Goal: Unclear: Browse casually

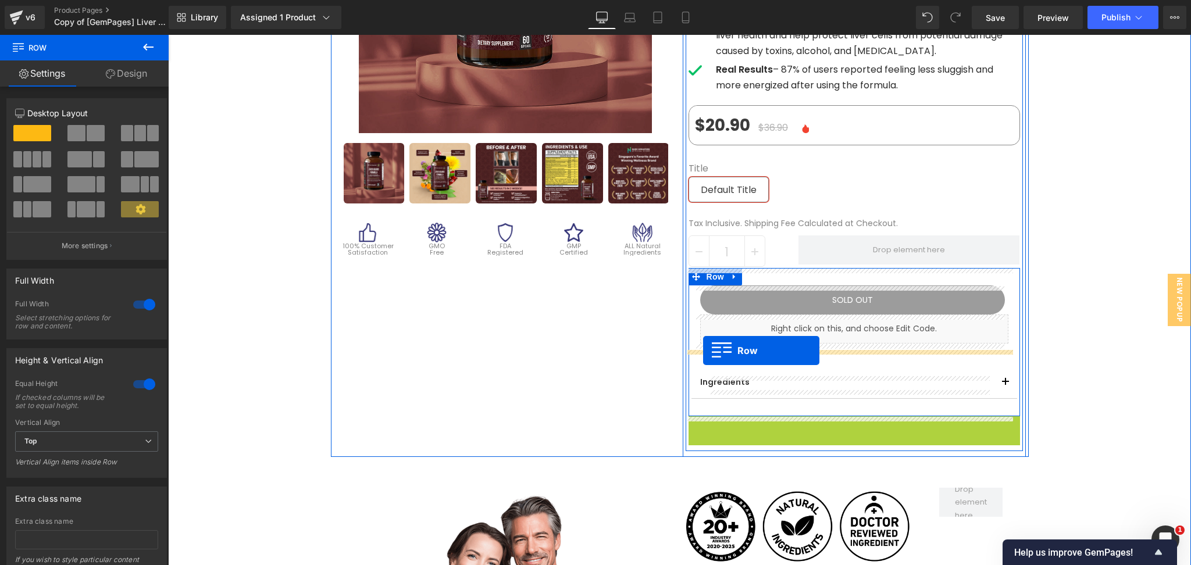
drag, startPoint x: 691, startPoint y: 428, endPoint x: 703, endPoint y: 350, distance: 78.8
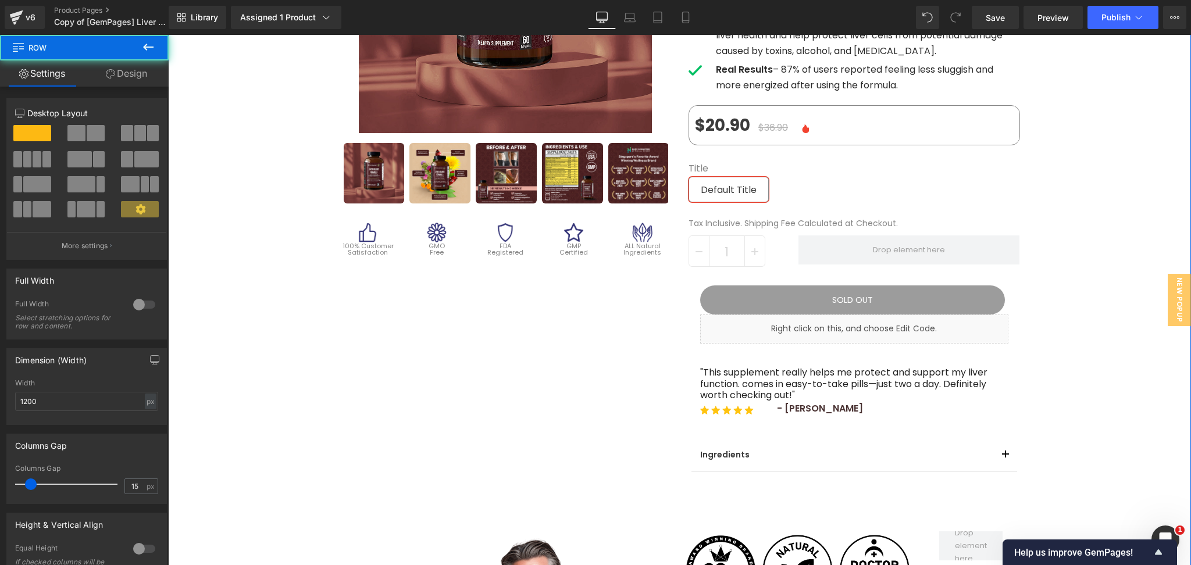
click at [1103, 333] on div "Sale Off (P) Image" at bounding box center [679, 329] width 1023 height 1013
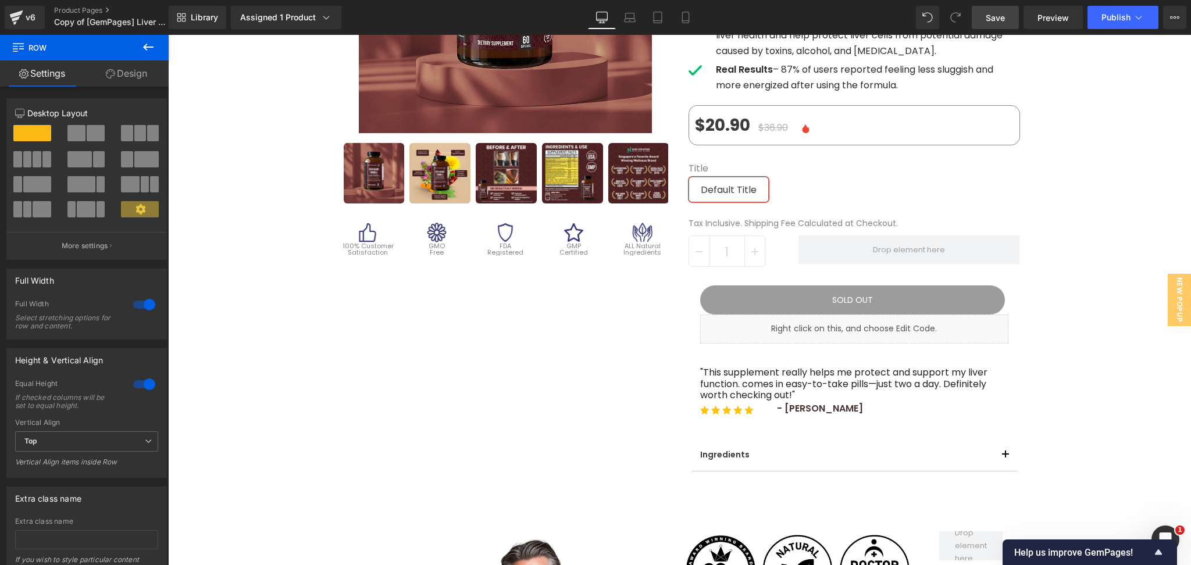
click at [992, 8] on link "Save" at bounding box center [994, 17] width 47 height 23
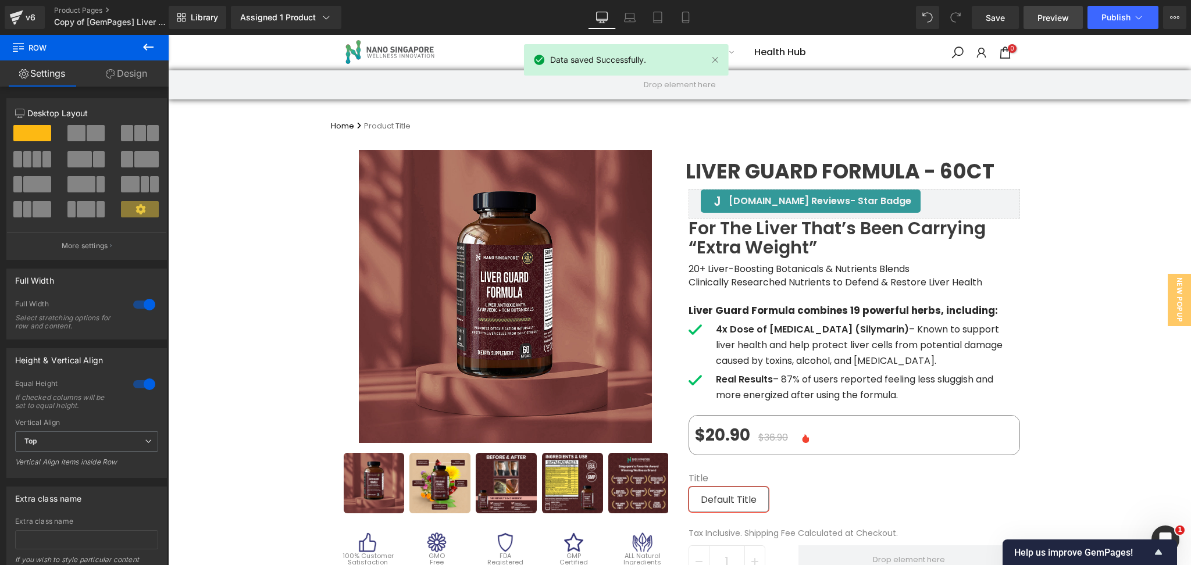
click at [1040, 15] on span "Preview" at bounding box center [1052, 18] width 31 height 12
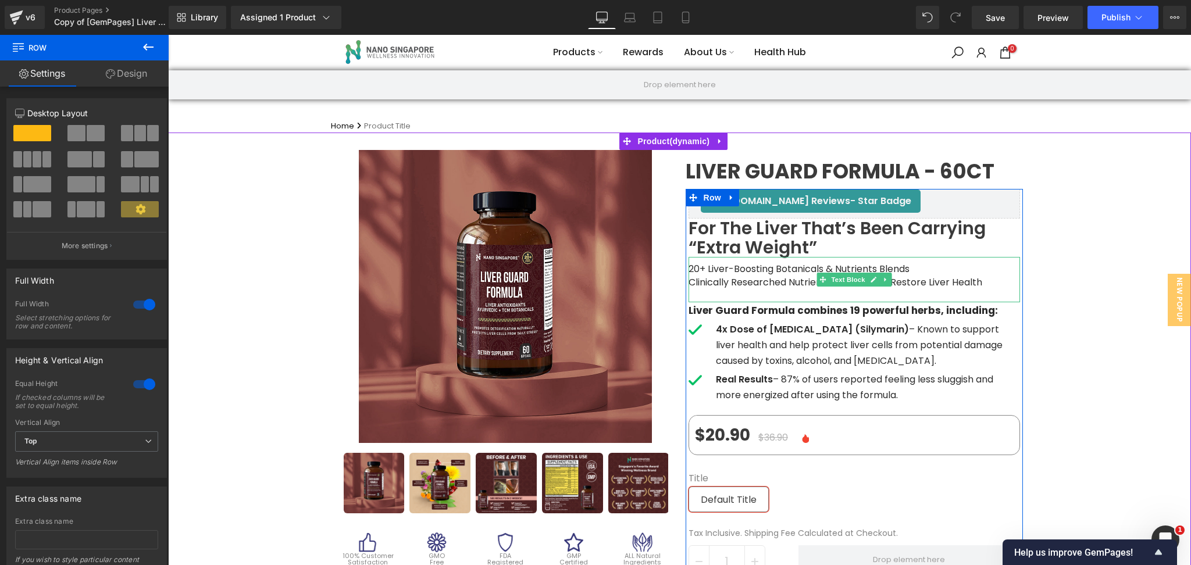
click at [905, 283] on span "Clinically Researched Nutrients to Defend & Restore Liver Health" at bounding box center [835, 282] width 294 height 13
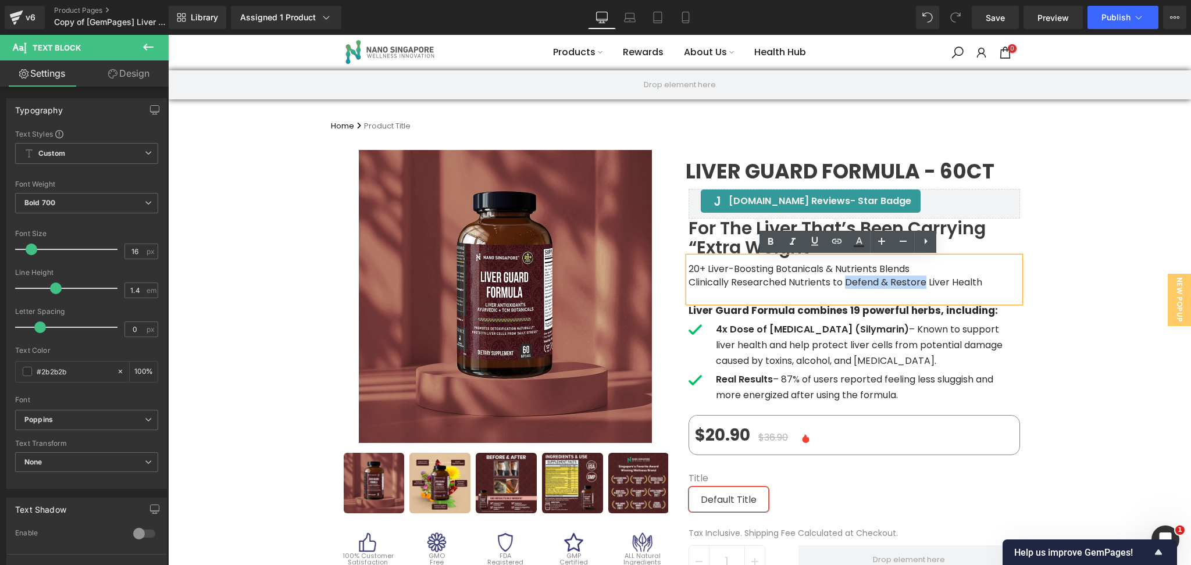
drag, startPoint x: 839, startPoint y: 281, endPoint x: 921, endPoint y: 283, distance: 82.6
click at [921, 283] on span "Clinically Researched Nutrients to Defend & Restore Liver Health" at bounding box center [835, 282] width 294 height 13
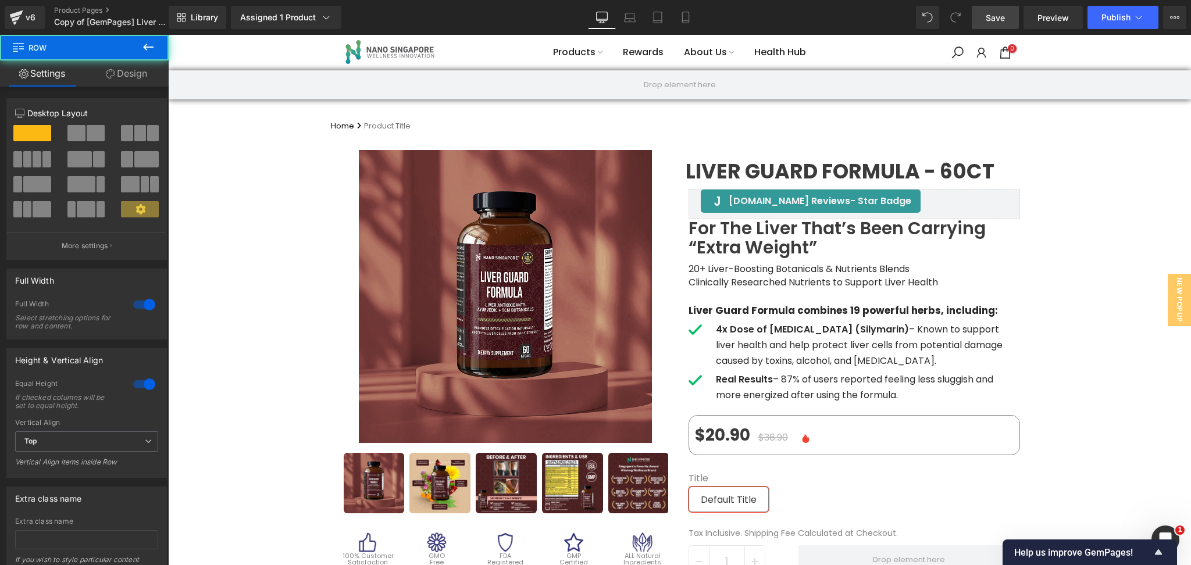
click at [986, 9] on link "Save" at bounding box center [994, 17] width 47 height 23
click at [1046, 19] on span "Preview" at bounding box center [1052, 18] width 31 height 12
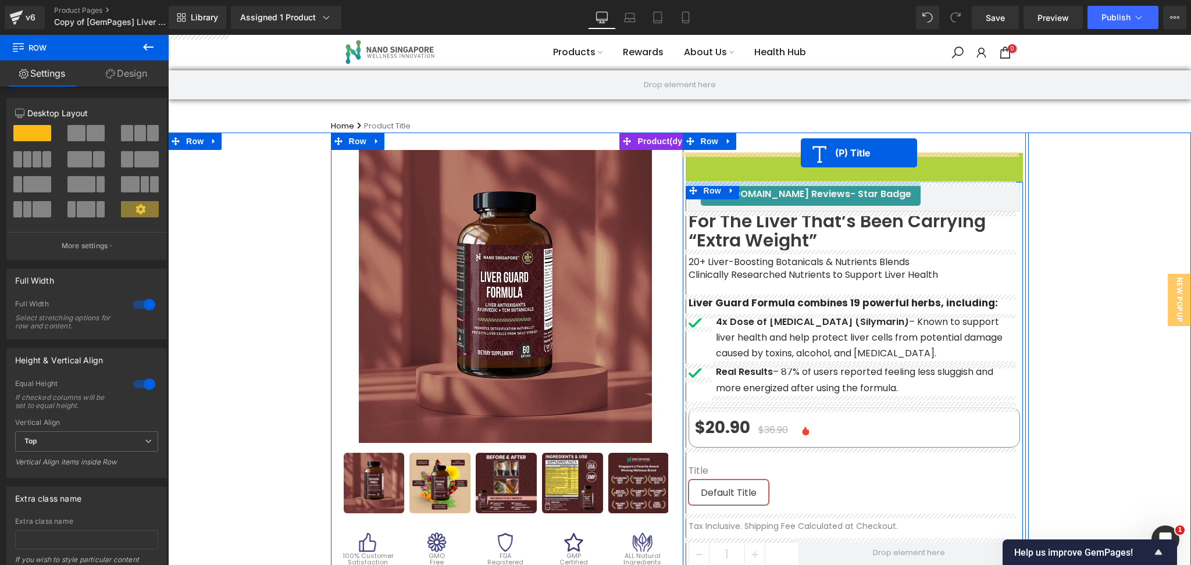
drag, startPoint x: 807, startPoint y: 173, endPoint x: 800, endPoint y: 153, distance: 20.8
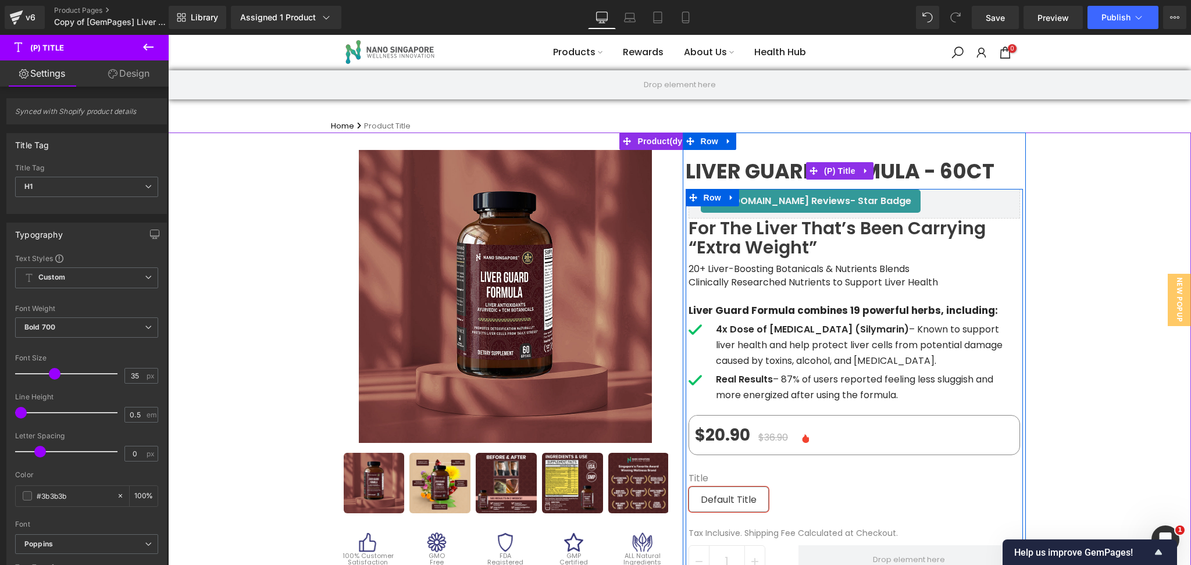
click at [770, 166] on span "Liver Guard Formula - 60ct" at bounding box center [839, 171] width 309 height 10
click at [759, 154] on h1 "Liver Guard Formula - 60ct" at bounding box center [853, 171] width 337 height 37
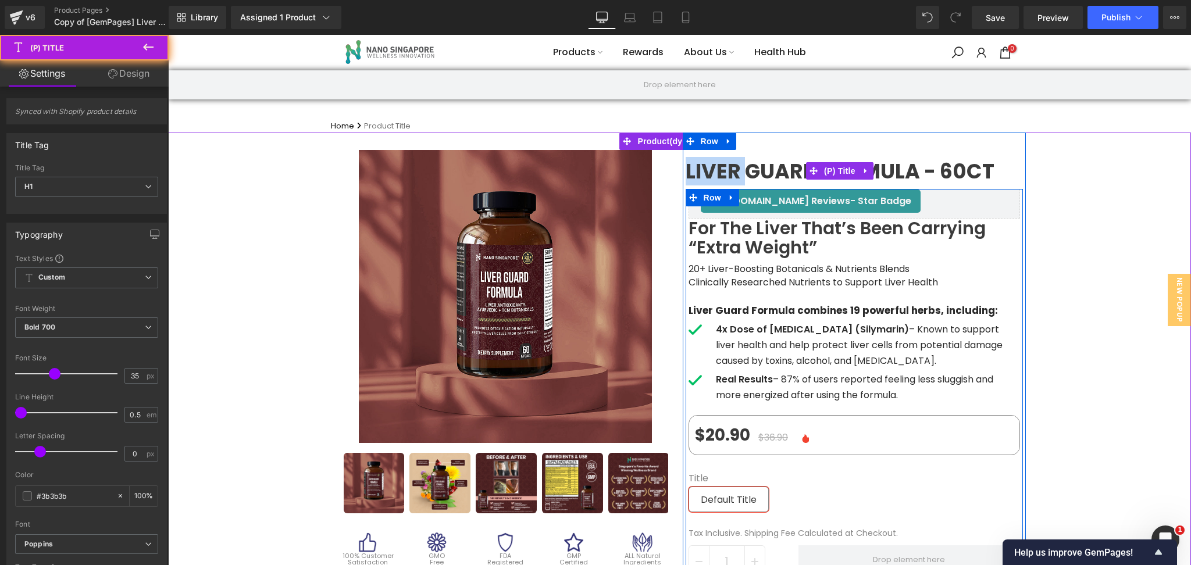
click at [759, 153] on h1 "Liver Guard Formula - 60ct" at bounding box center [853, 171] width 337 height 37
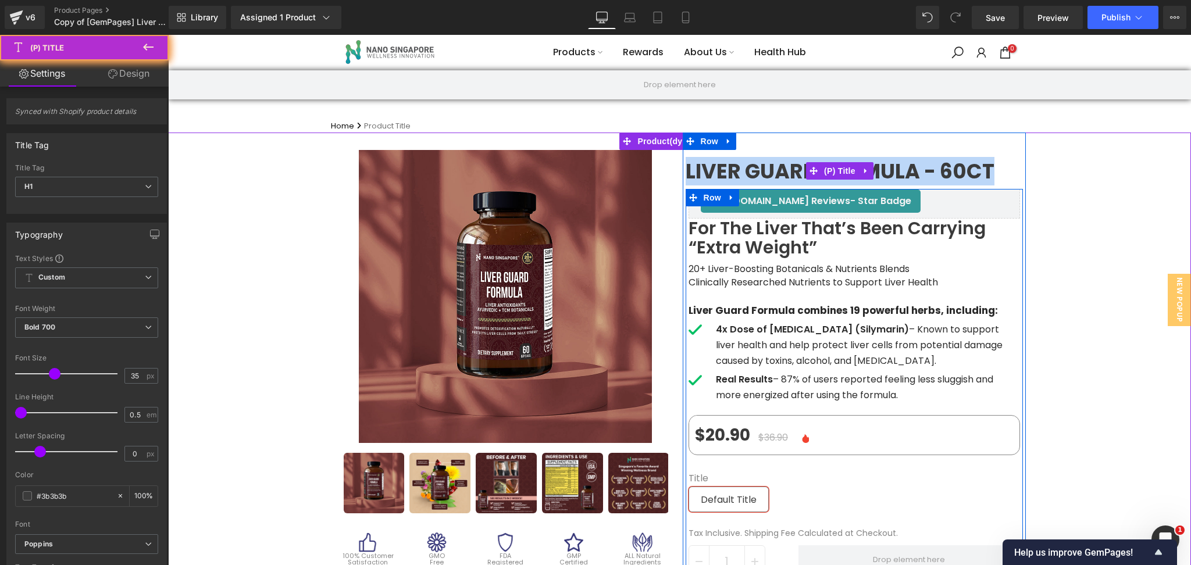
click at [759, 153] on h1 "Liver Guard Formula - 60ct" at bounding box center [853, 171] width 337 height 37
drag, startPoint x: 753, startPoint y: 159, endPoint x: 774, endPoint y: 167, distance: 22.7
click at [753, 166] on span "Liver Guard Formula - 60ct" at bounding box center [839, 171] width 309 height 10
click at [757, 177] on span "Liver Guard Formula - 60ct" at bounding box center [839, 171] width 309 height 10
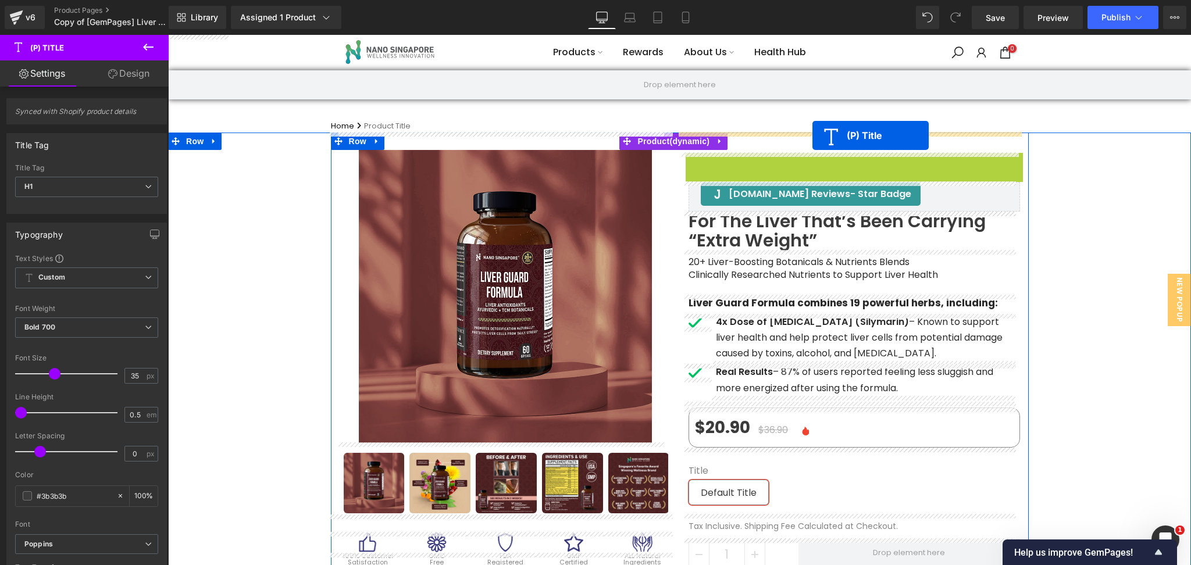
drag, startPoint x: 807, startPoint y: 171, endPoint x: 812, endPoint y: 135, distance: 36.3
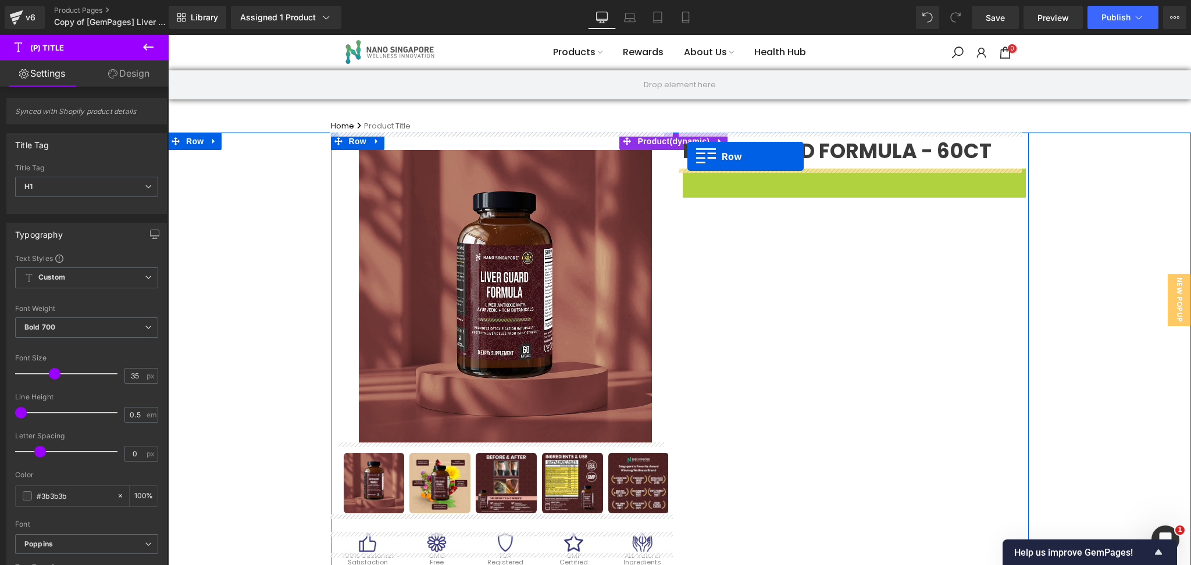
drag, startPoint x: 682, startPoint y: 176, endPoint x: 687, endPoint y: 156, distance: 19.7
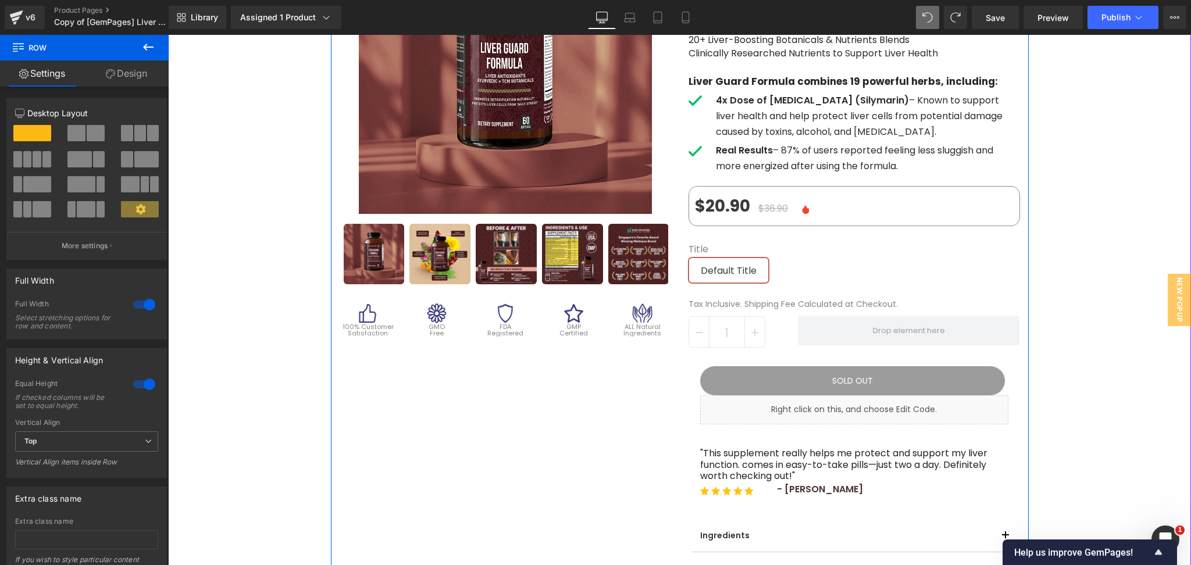
scroll to position [233, 0]
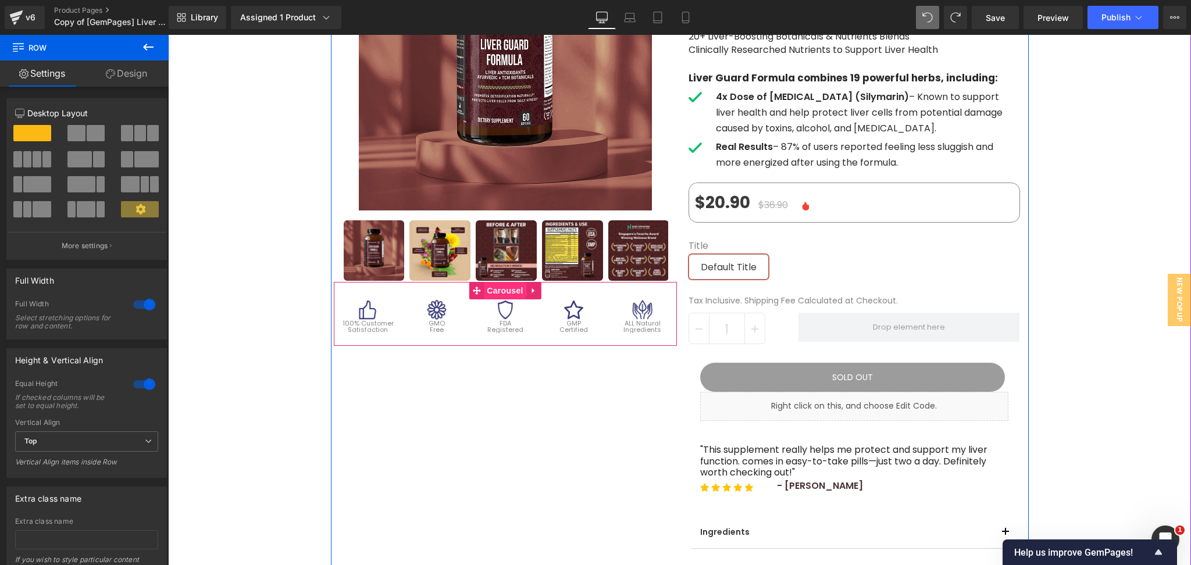
click at [504, 290] on span "Carousel" at bounding box center [505, 290] width 42 height 17
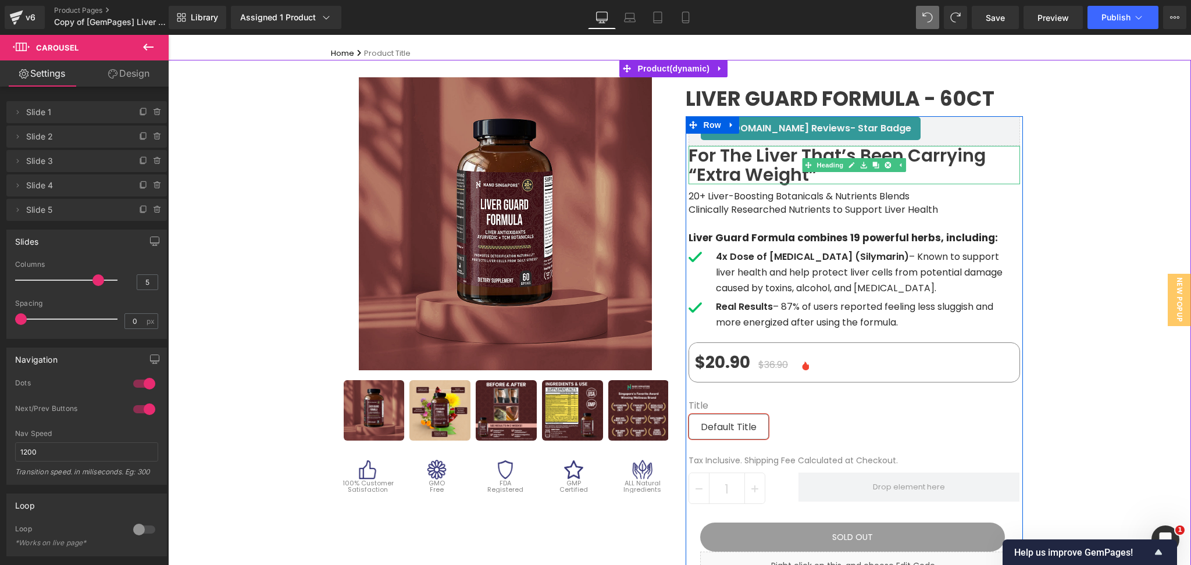
scroll to position [79, 0]
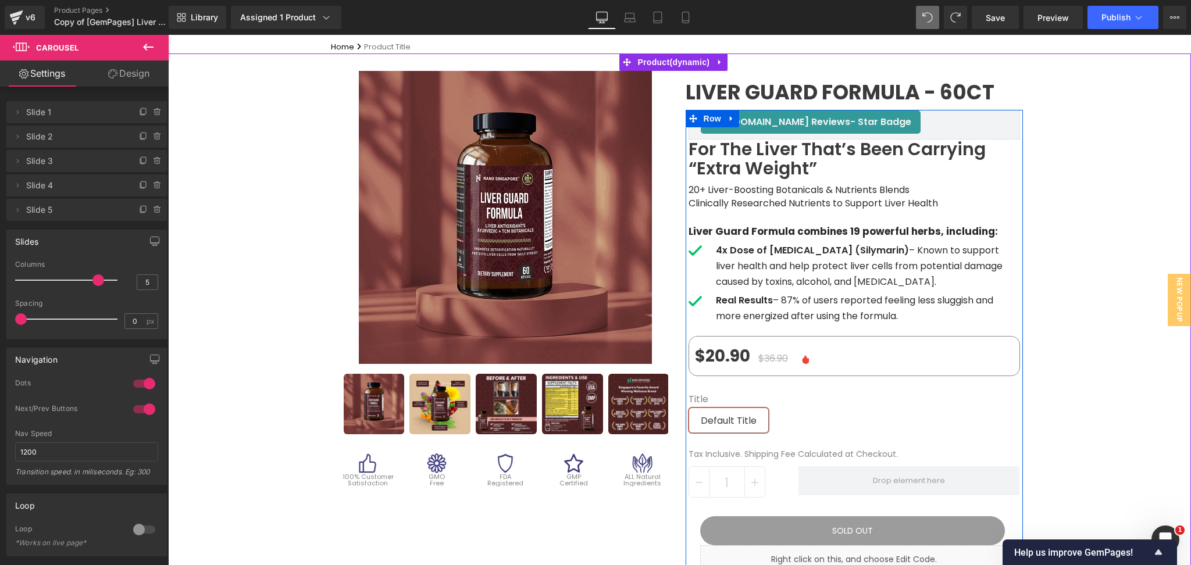
click at [756, 161] on h1 "For the liver that’s been carrying “extra weight”" at bounding box center [853, 159] width 331 height 38
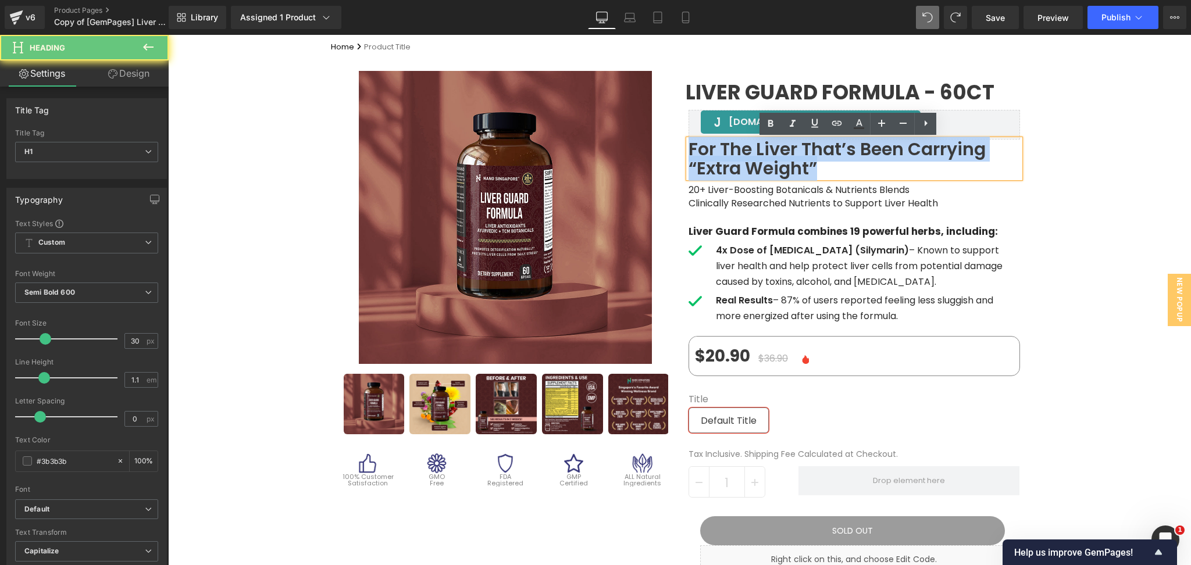
click at [756, 161] on h1 "For the liver that’s been carrying “extra weight”" at bounding box center [853, 159] width 331 height 38
click at [1128, 185] on div "Sale Off (P) Image" at bounding box center [679, 559] width 1023 height 1013
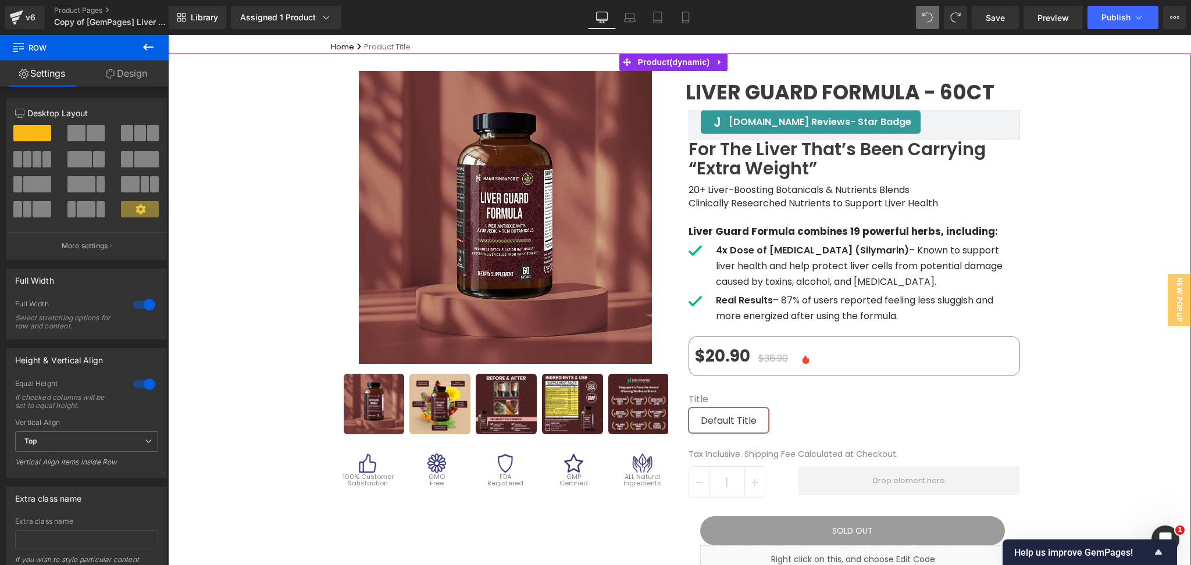
click at [789, 308] on p "Real Results – 87% of users reported feeling less sluggish and more energized a…" at bounding box center [868, 307] width 304 height 31
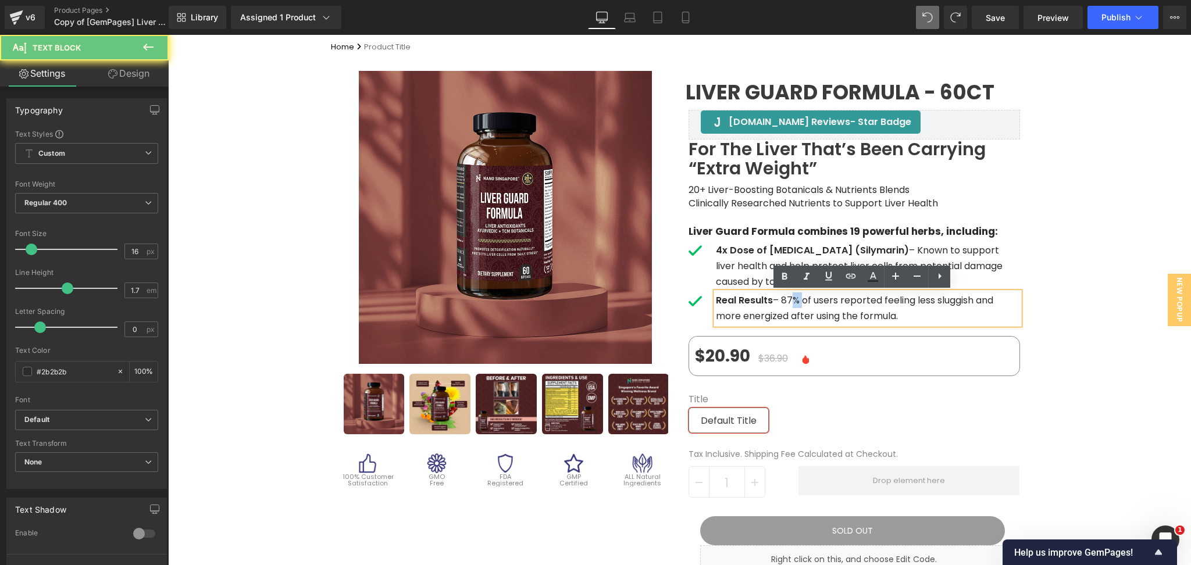
click at [789, 308] on p "Real Results – 87% of users reported feeling less sluggish and more energized a…" at bounding box center [868, 307] width 304 height 31
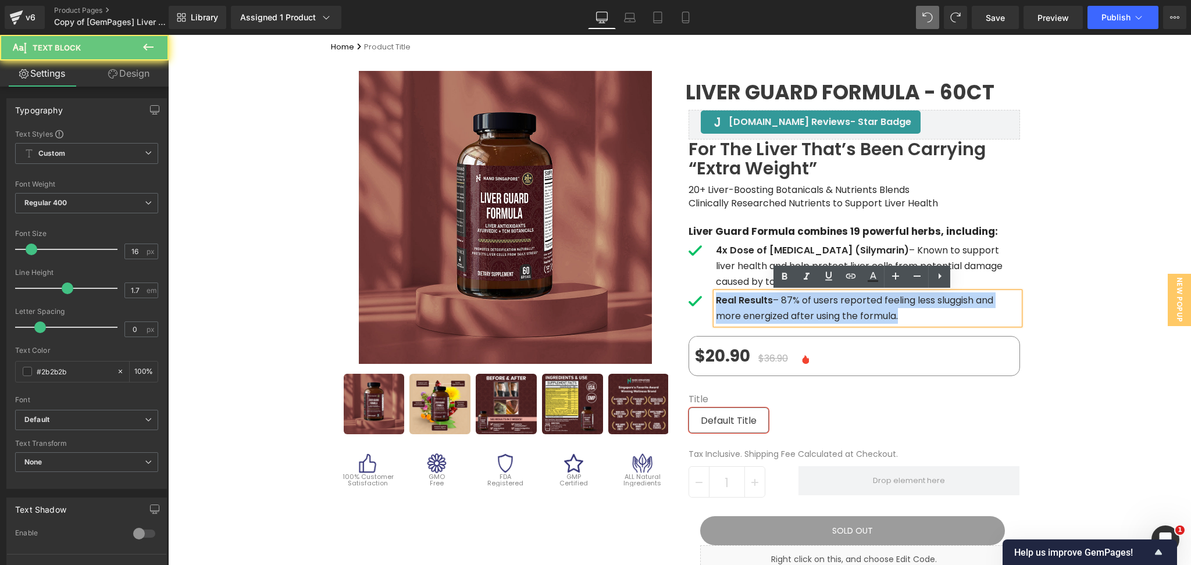
click at [789, 308] on p "Real Results – 87% of users reported feeling less sluggish and more energized a…" at bounding box center [868, 307] width 304 height 31
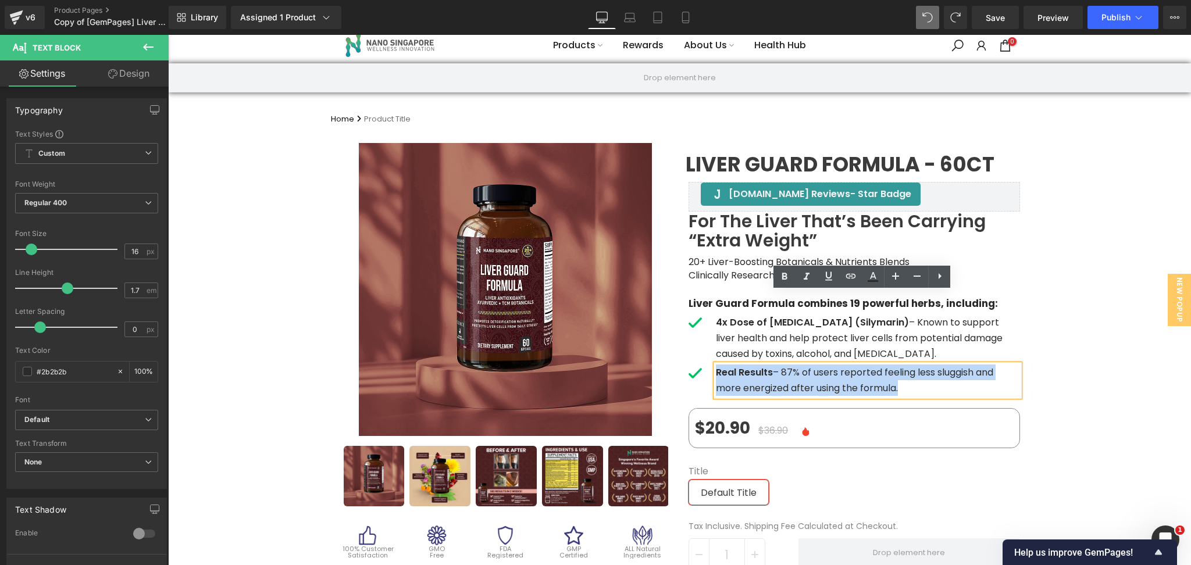
scroll to position [2, 0]
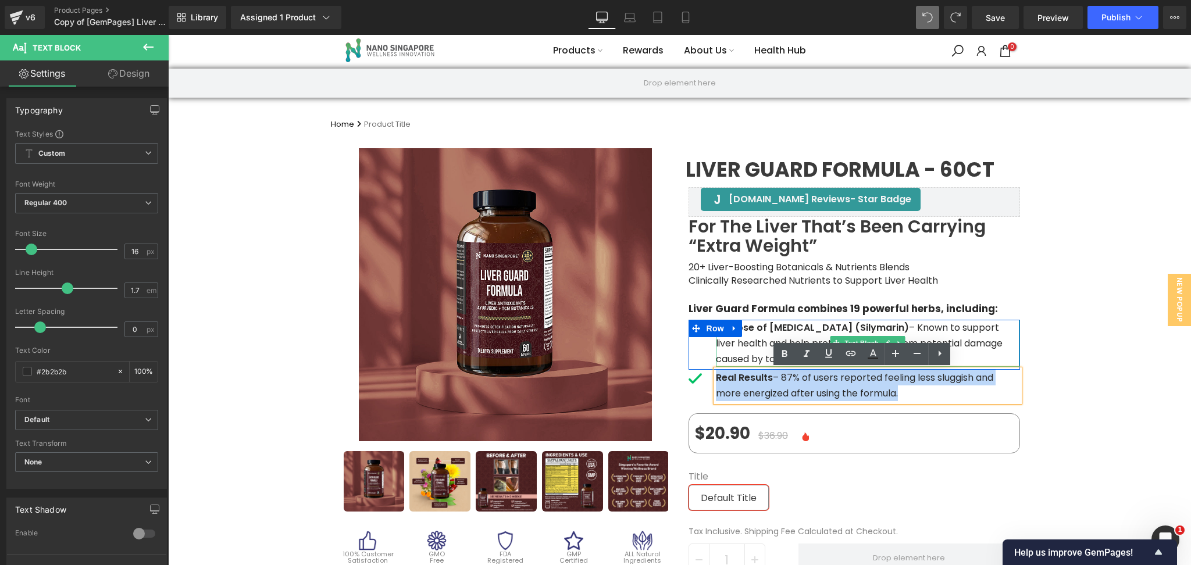
click at [755, 331] on strong "4x Dose of [MEDICAL_DATA] (Silymarin)" at bounding box center [812, 327] width 193 height 13
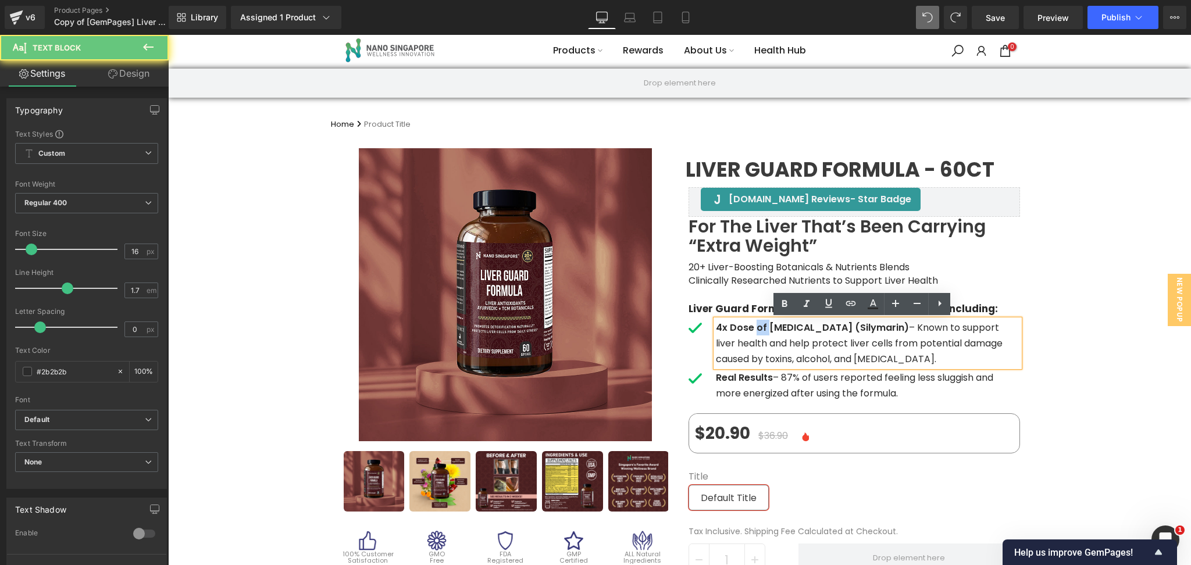
click at [755, 331] on strong "4x Dose of [MEDICAL_DATA] (Silymarin)" at bounding box center [812, 327] width 193 height 13
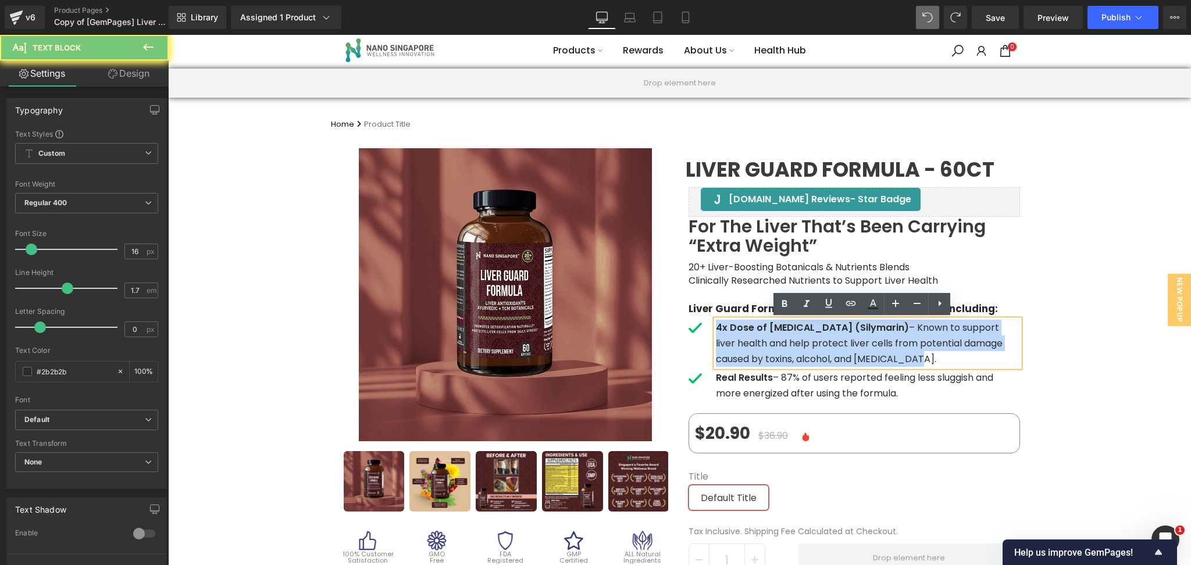
click at [755, 331] on strong "4x Dose of [MEDICAL_DATA] (Silymarin)" at bounding box center [812, 327] width 193 height 13
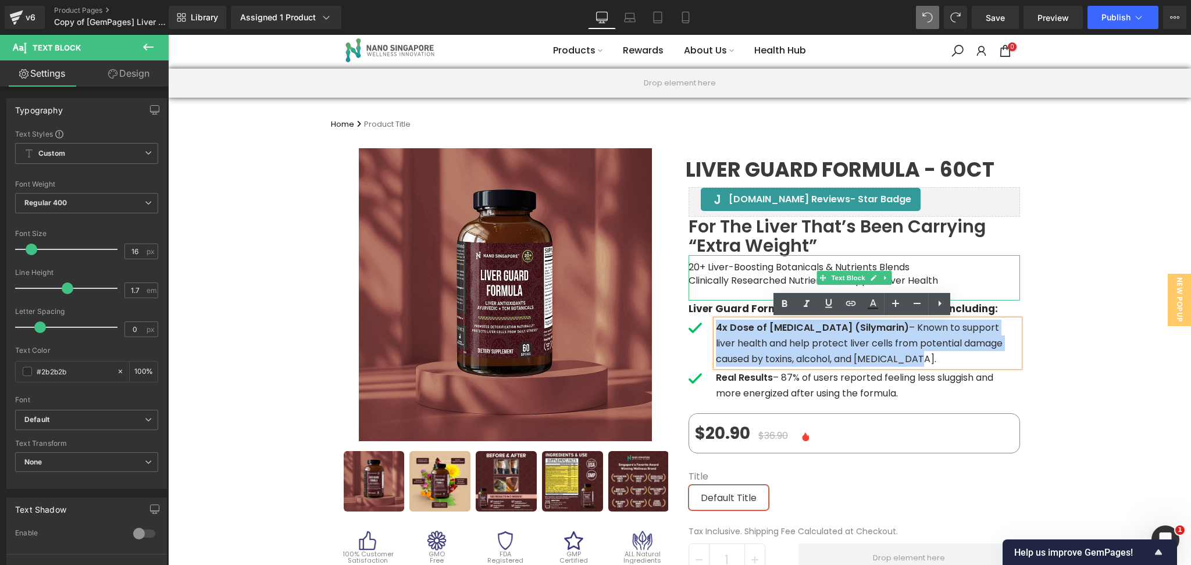
click at [734, 272] on span "20+ Liver-Boosting Botanicals & Nutrients Blends" at bounding box center [798, 266] width 221 height 13
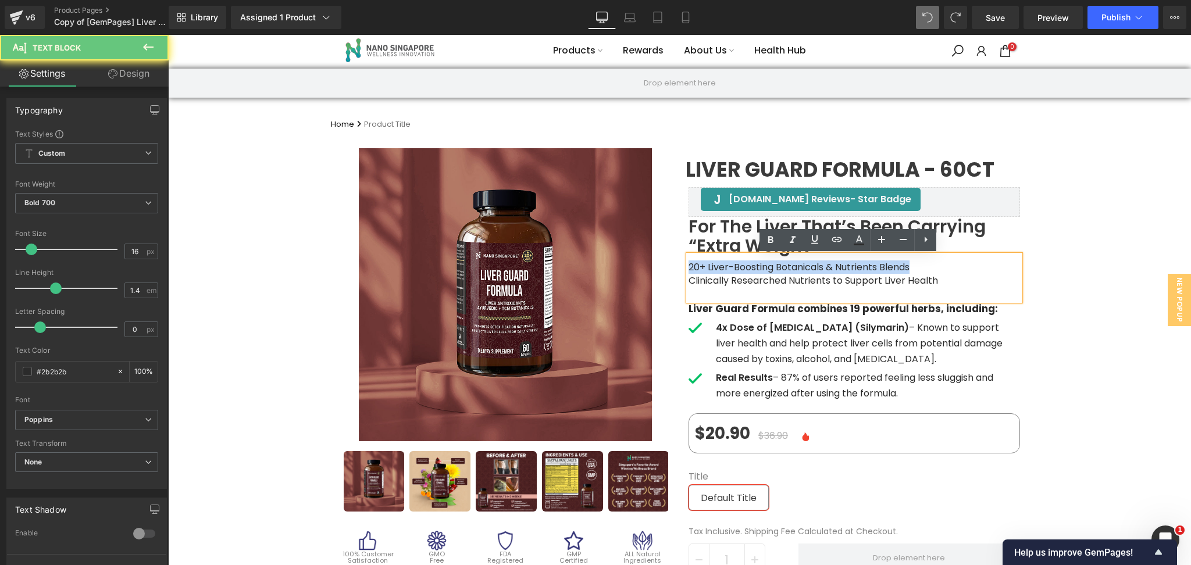
click at [734, 271] on span "20+ Liver-Boosting Botanicals & Nutrients Blends" at bounding box center [798, 266] width 221 height 13
click at [736, 270] on span "20+ Liver-Boosting Botanicals & Nutrients Blends" at bounding box center [798, 266] width 221 height 13
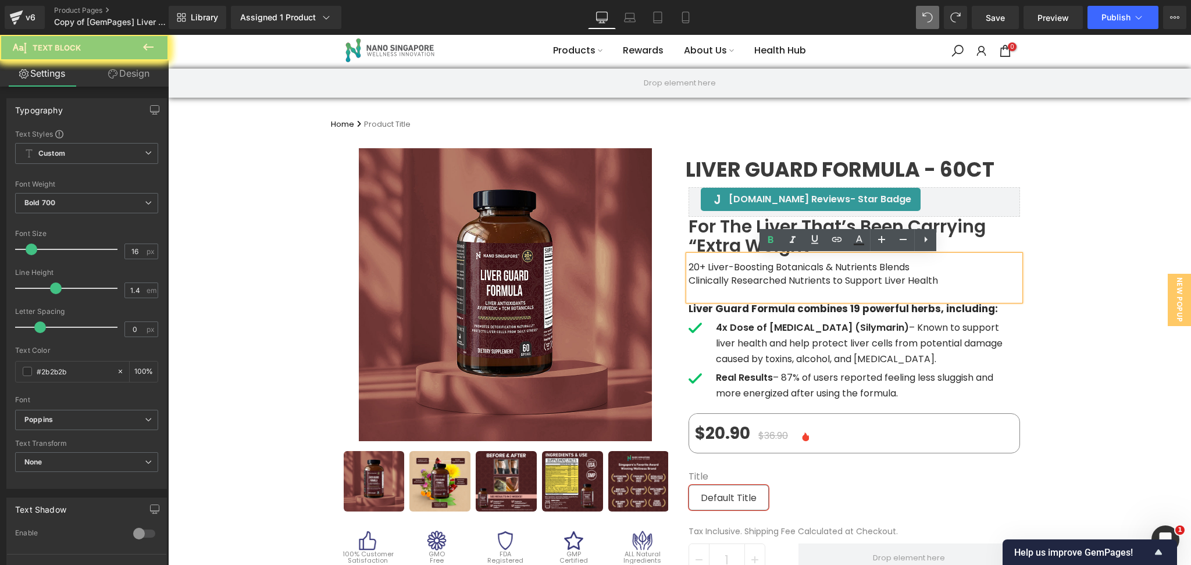
click at [754, 280] on span "Clinically Researched Nutrients to Support Liver Health" at bounding box center [812, 280] width 249 height 13
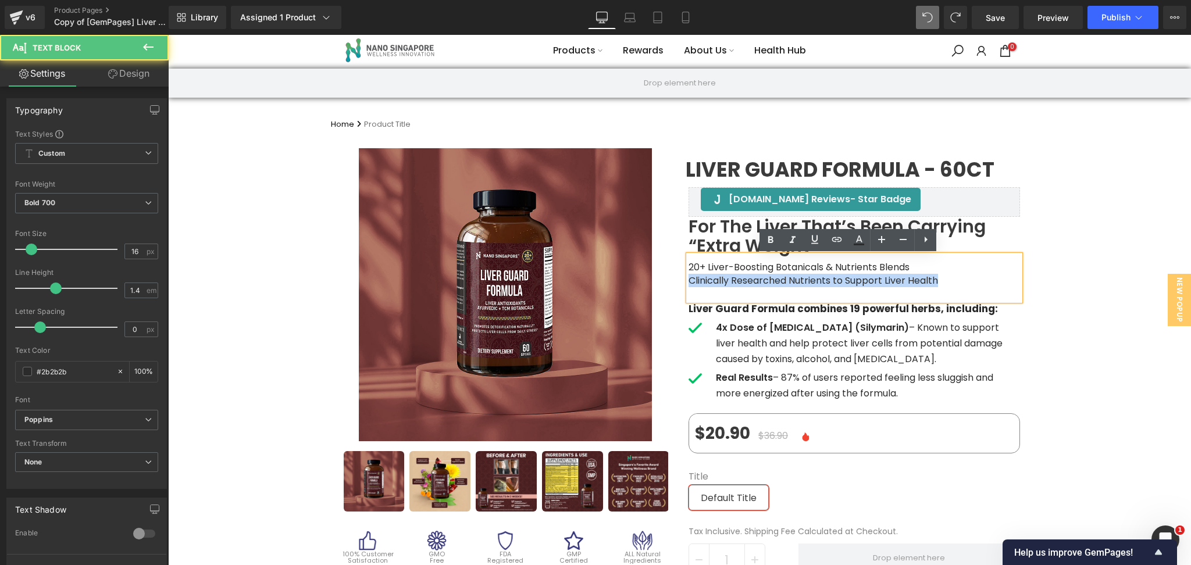
click at [754, 280] on span "Clinically Researched Nutrients to Support Liver Health" at bounding box center [812, 280] width 249 height 13
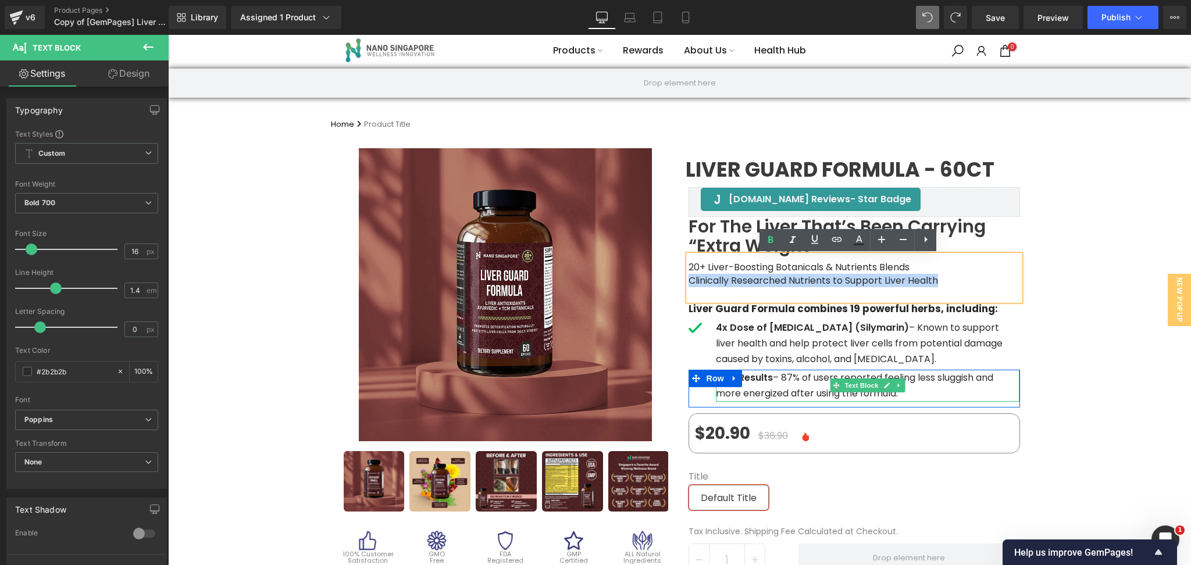
click at [791, 383] on p "Real Results – 87% of users reported feeling less sluggish and more energized a…" at bounding box center [868, 385] width 304 height 31
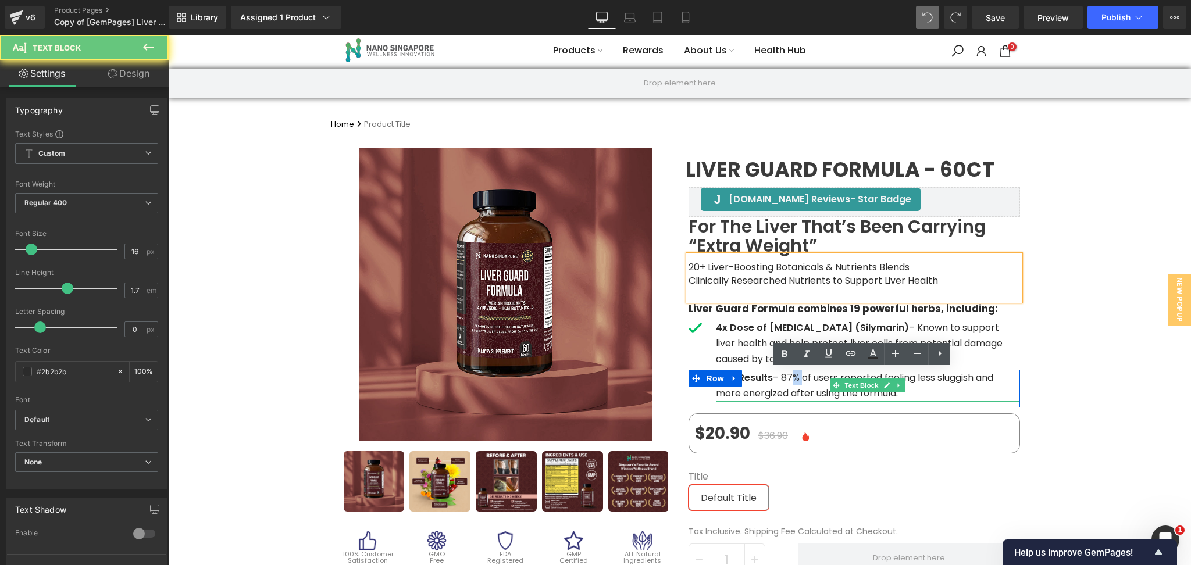
click at [791, 383] on p "Real Results – 87% of users reported feeling less sluggish and more energized a…" at bounding box center [868, 385] width 304 height 31
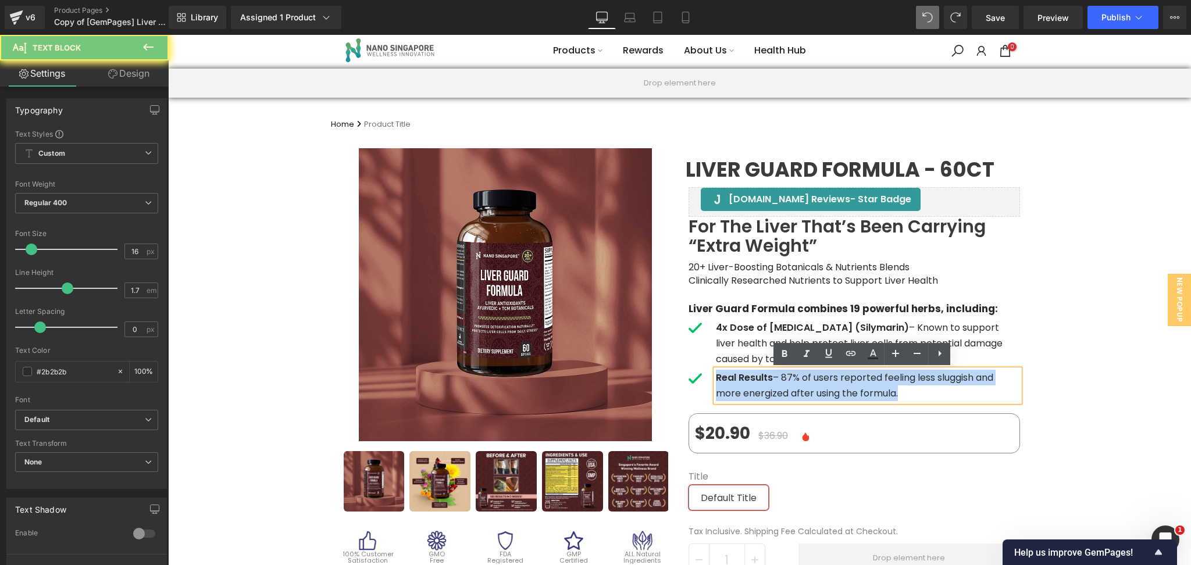
click at [791, 383] on p "Real Results – 87% of users reported feeling less sluggish and more energized a…" at bounding box center [868, 385] width 304 height 31
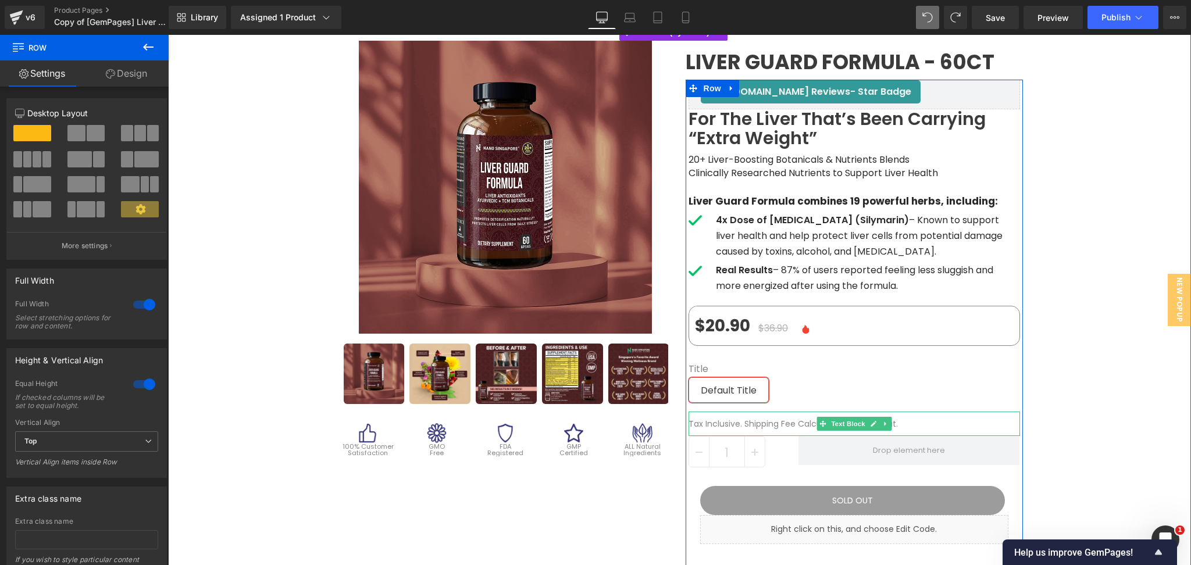
scroll to position [79, 0]
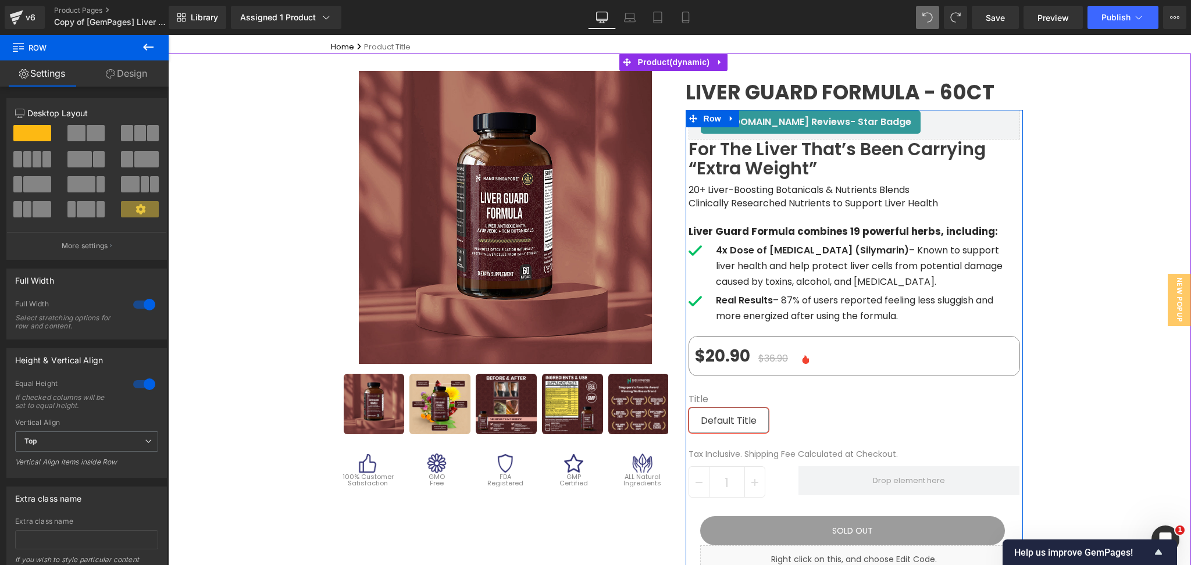
click at [780, 262] on p "4x Dose of [MEDICAL_DATA] (Silymarin) – Known to support liver health and help …" at bounding box center [868, 266] width 304 height 48
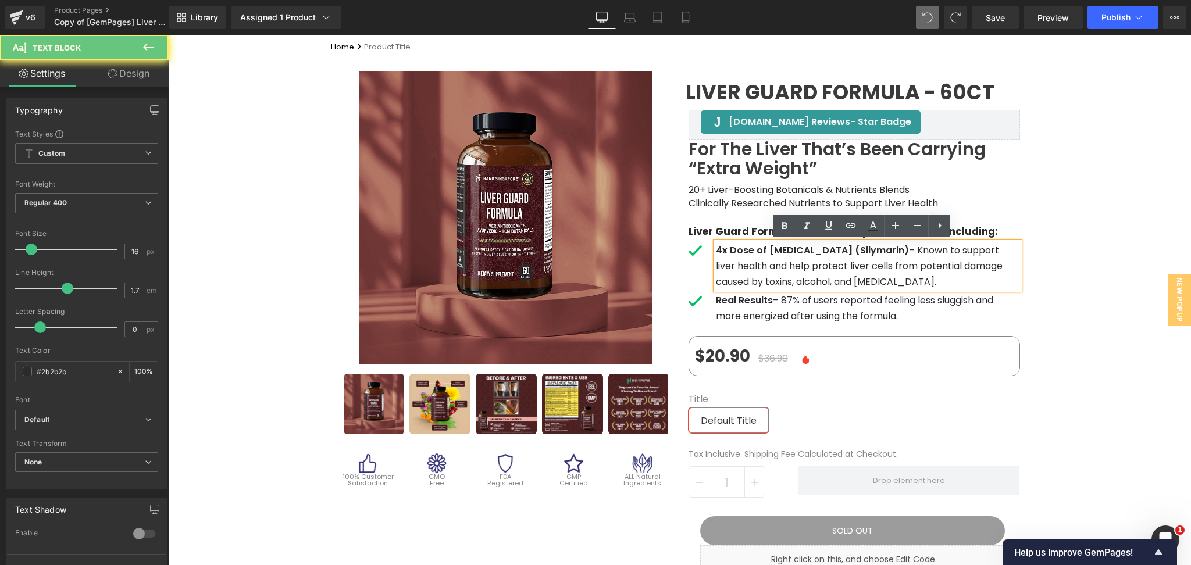
click at [780, 262] on p "4x Dose of [MEDICAL_DATA] (Silymarin) – Known to support liver health and help …" at bounding box center [868, 266] width 304 height 48
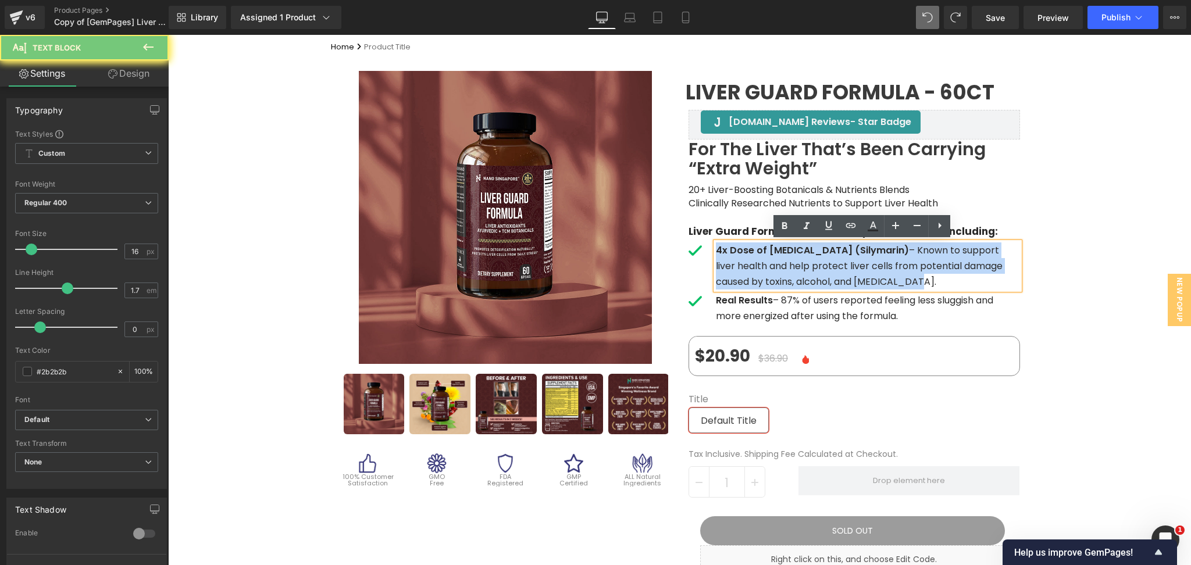
click at [780, 262] on p "4x Dose of [MEDICAL_DATA] (Silymarin) – Known to support liver health and help …" at bounding box center [868, 266] width 304 height 48
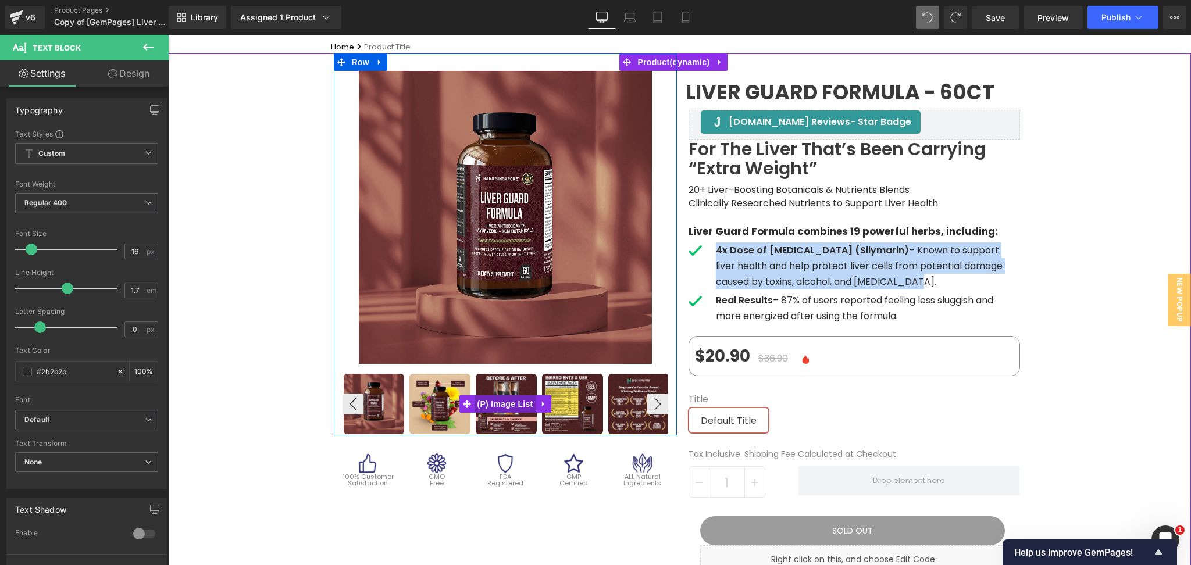
click at [494, 405] on span "(P) Image List" at bounding box center [505, 403] width 62 height 17
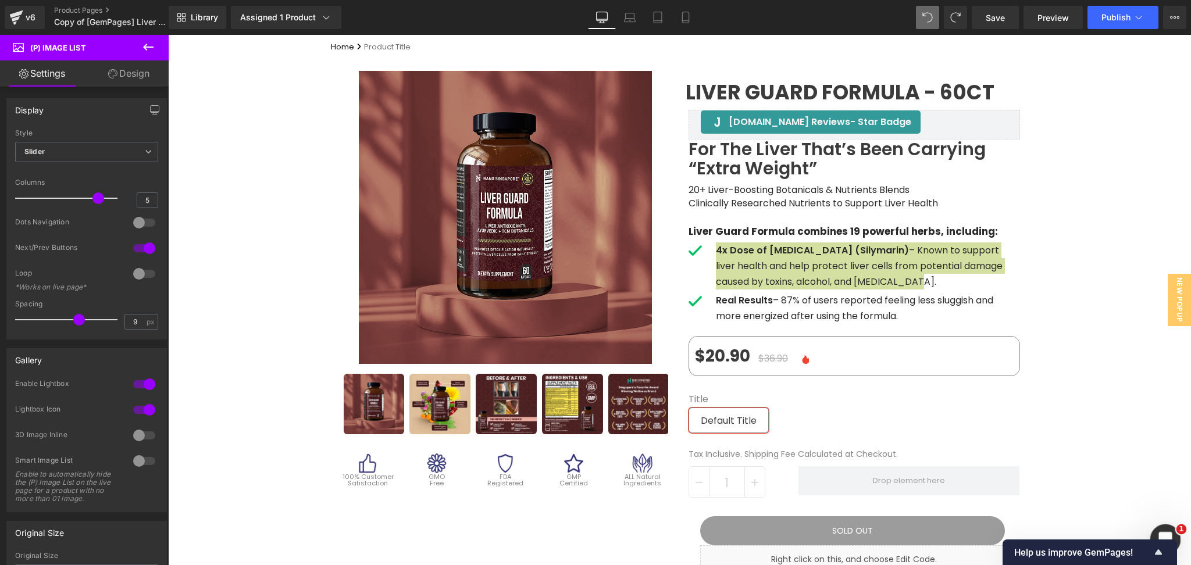
click at [1154, 531] on div "Open Intercom Messenger" at bounding box center [1163, 538] width 38 height 38
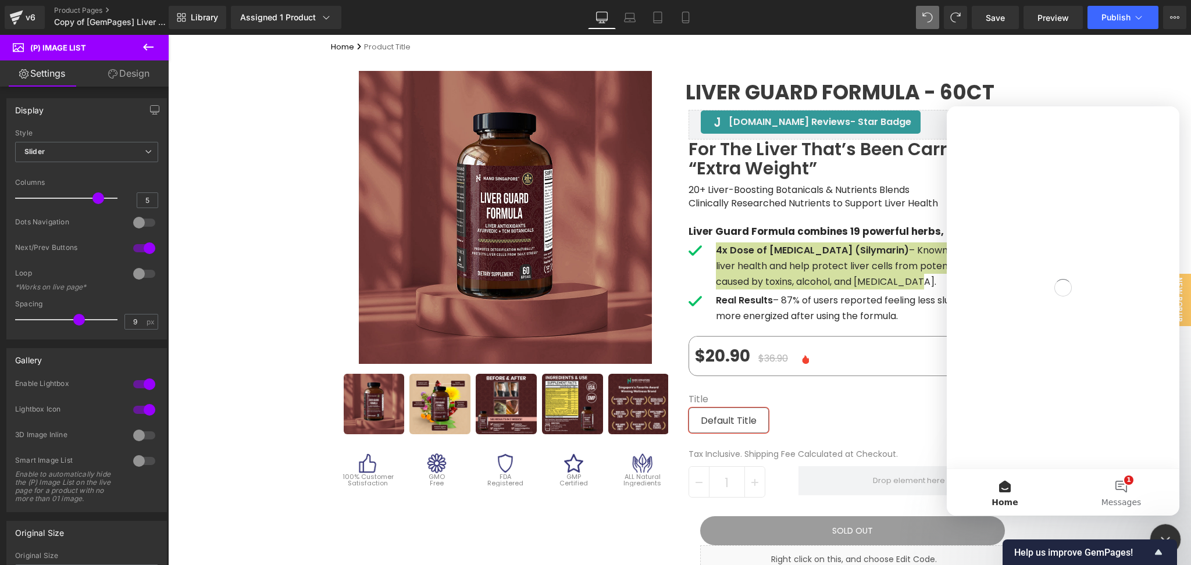
scroll to position [0, 0]
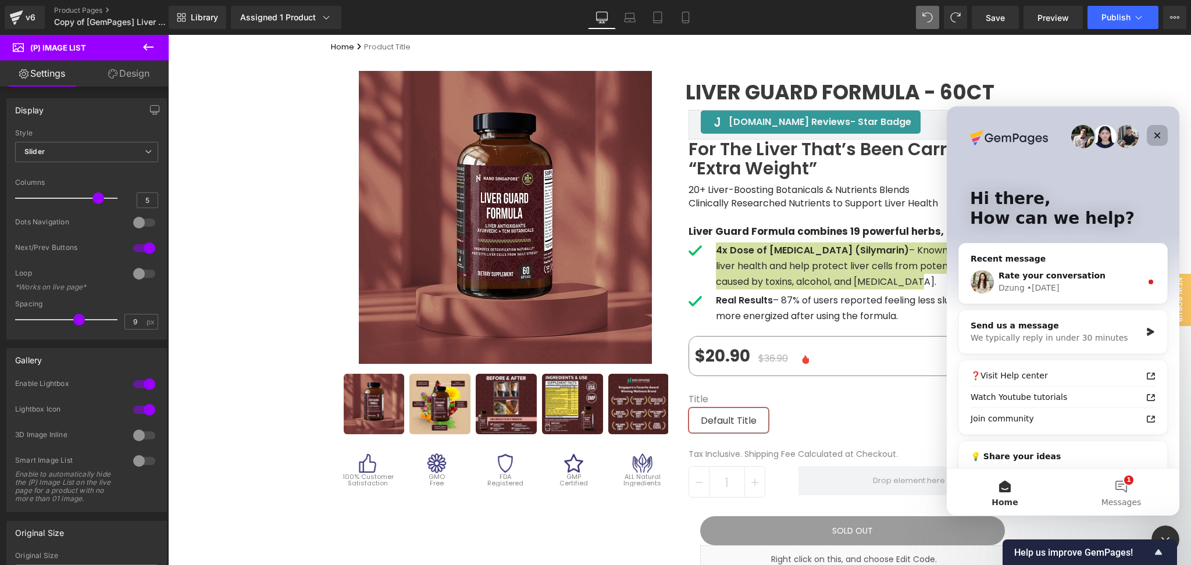
click at [1155, 133] on icon "Close" at bounding box center [1157, 136] width 6 height 6
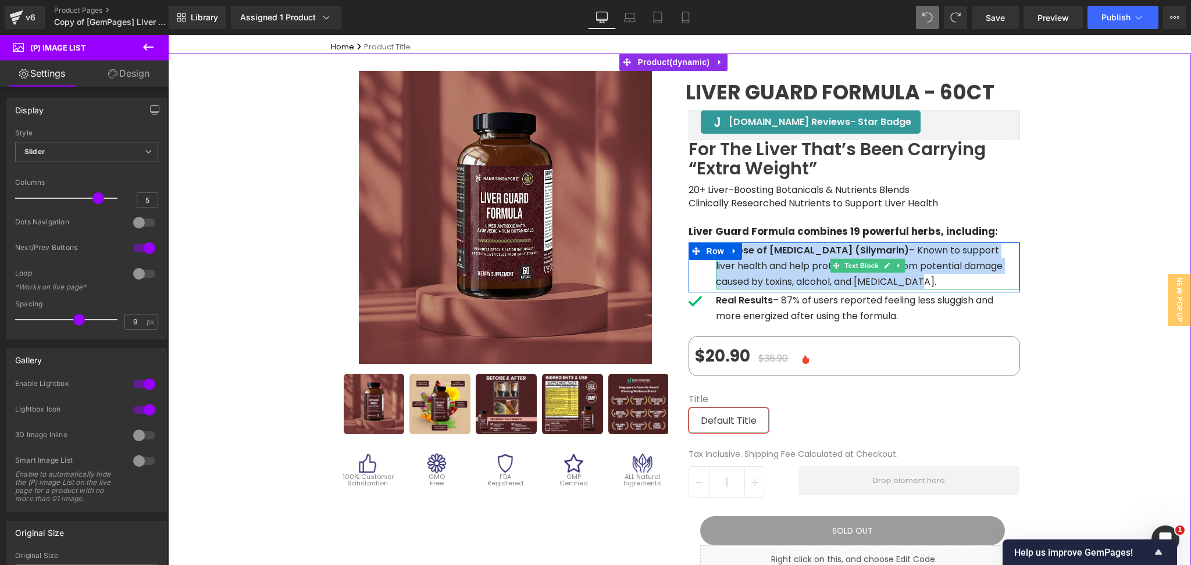
click at [745, 260] on p "4x Dose of [MEDICAL_DATA] (Silymarin) – Known to support liver health and help …" at bounding box center [868, 266] width 304 height 48
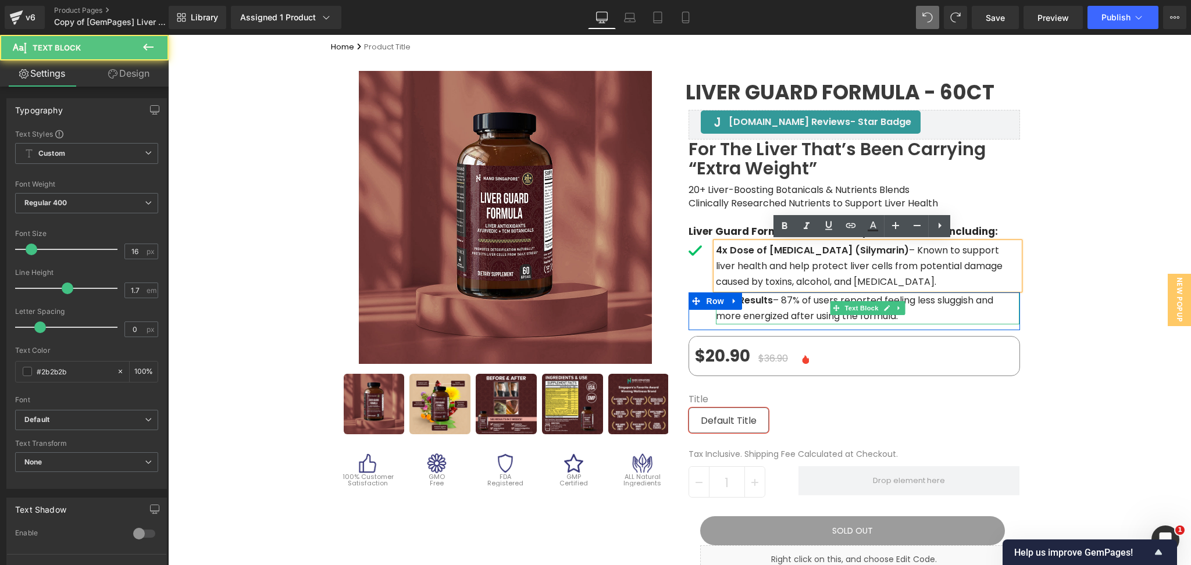
click at [798, 312] on p "Real Results – 87% of users reported feeling less sluggish and more energized a…" at bounding box center [868, 307] width 304 height 31
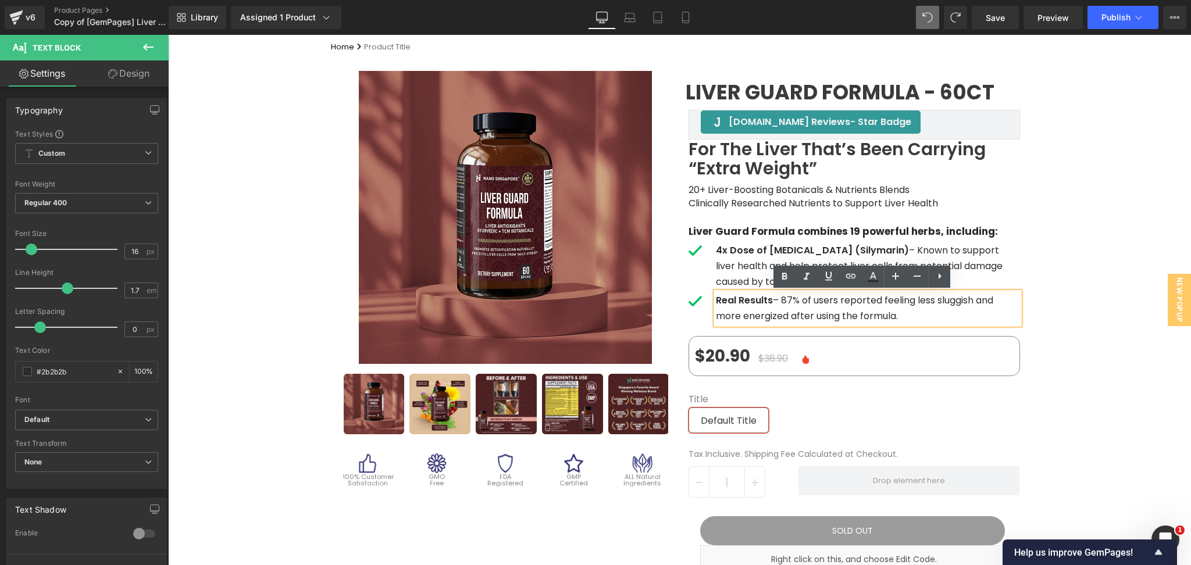
click at [1078, 209] on div "Sale Off (P) Image" at bounding box center [679, 559] width 1023 height 1013
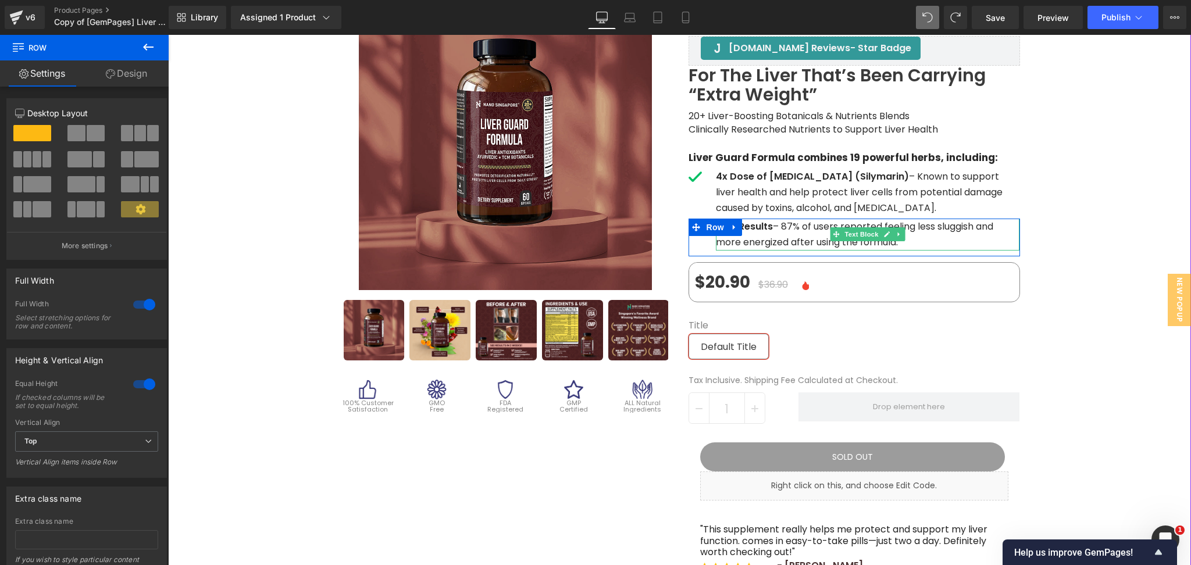
scroll to position [156, 0]
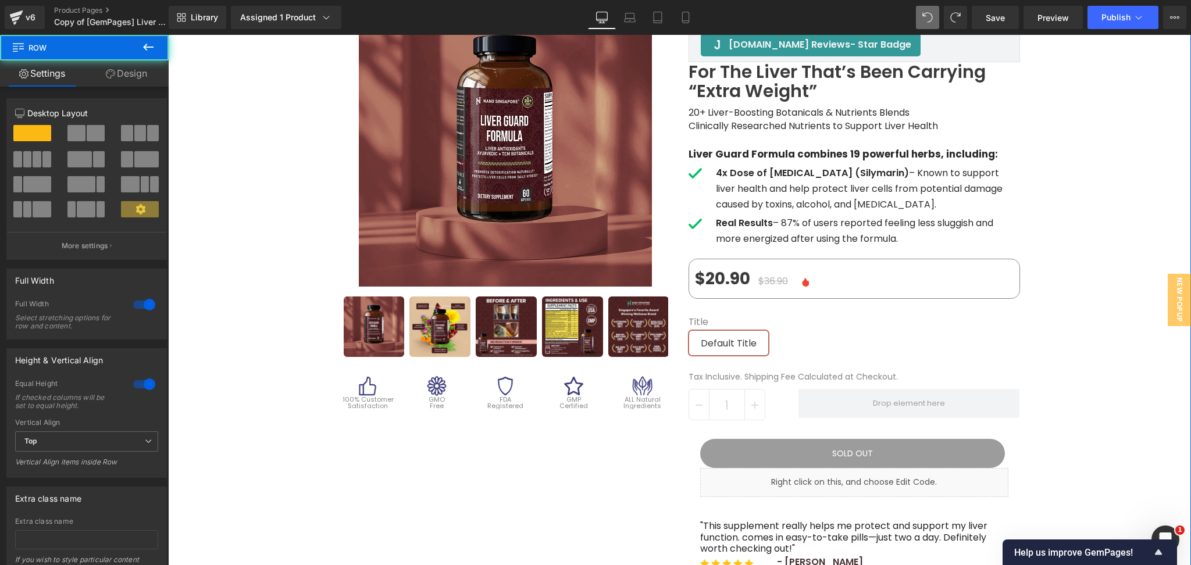
click at [1082, 241] on div "Sale Off (P) Image" at bounding box center [679, 482] width 1023 height 1013
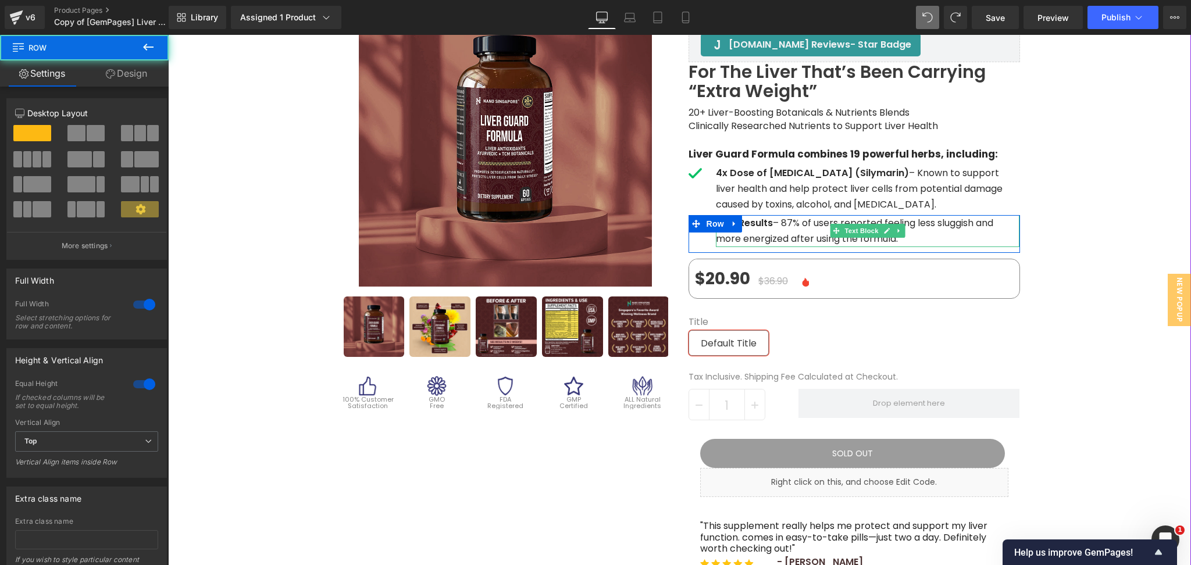
click at [798, 241] on p "Real Results – 87% of users reported feeling less sluggish and more energized a…" at bounding box center [868, 230] width 304 height 31
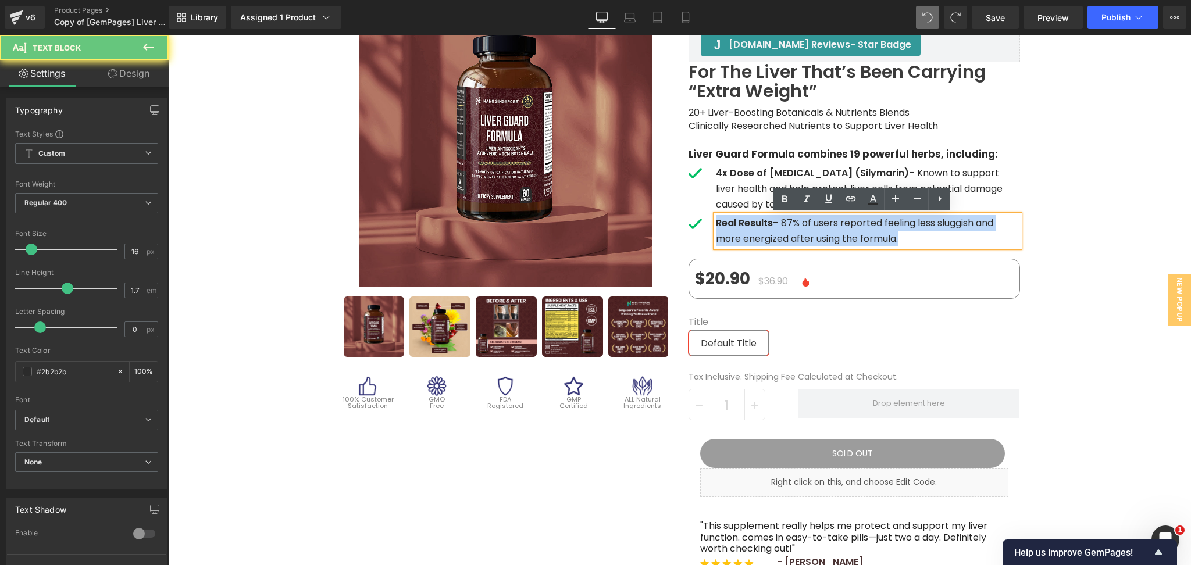
click at [798, 241] on p "Real Results – 87% of users reported feeling less sluggish and more energized a…" at bounding box center [868, 230] width 304 height 31
click at [1085, 301] on div "Sale Off (P) Image" at bounding box center [679, 482] width 1023 height 1013
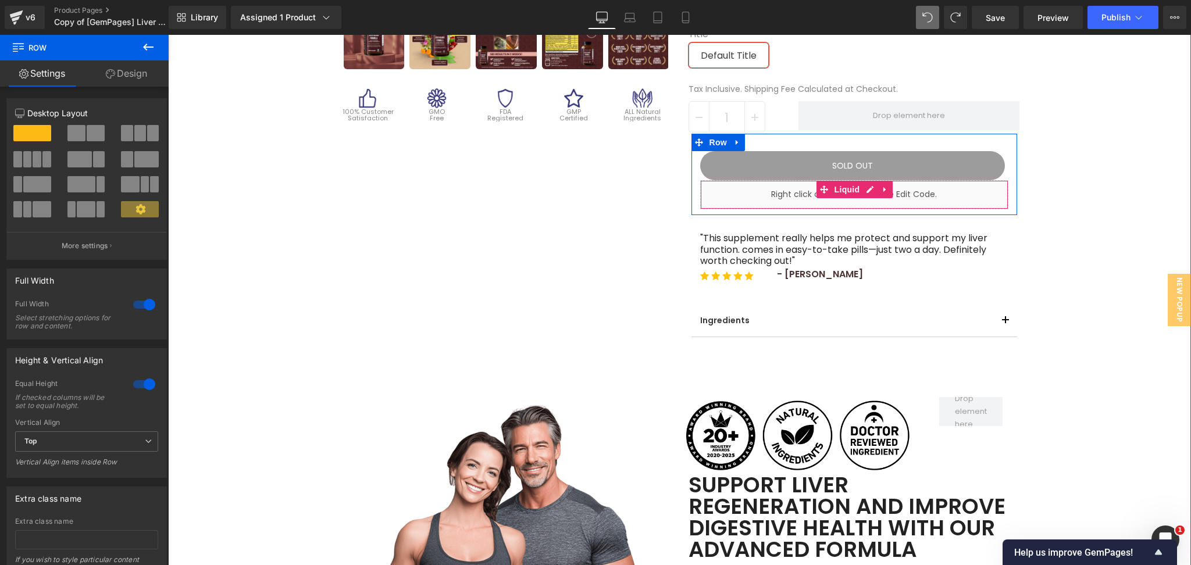
scroll to position [467, 0]
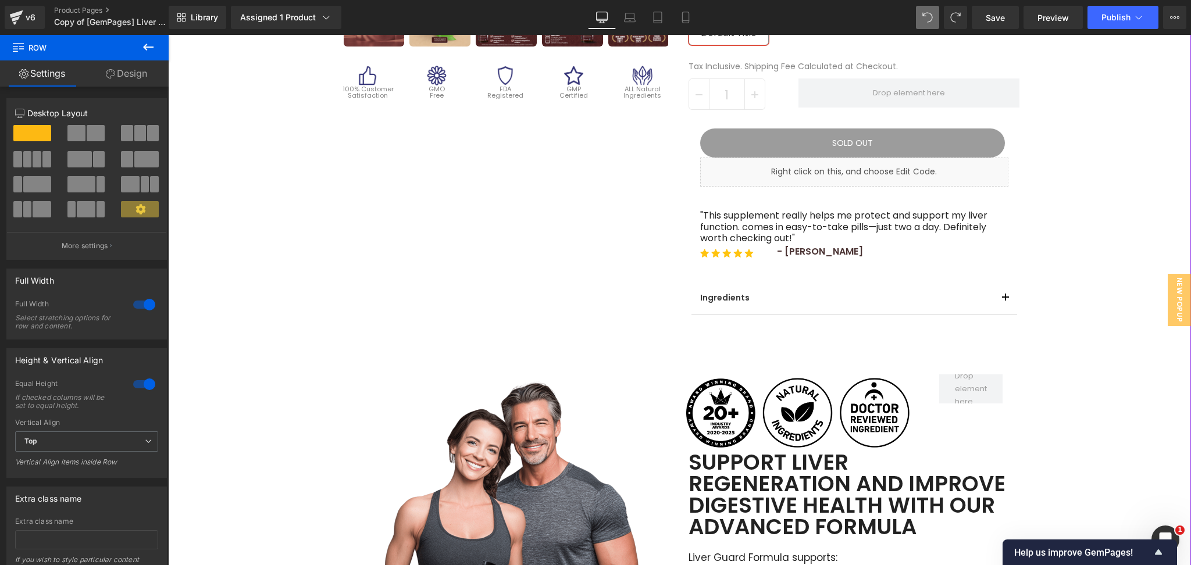
click at [762, 308] on div "Ingredients Text Block" at bounding box center [854, 299] width 326 height 32
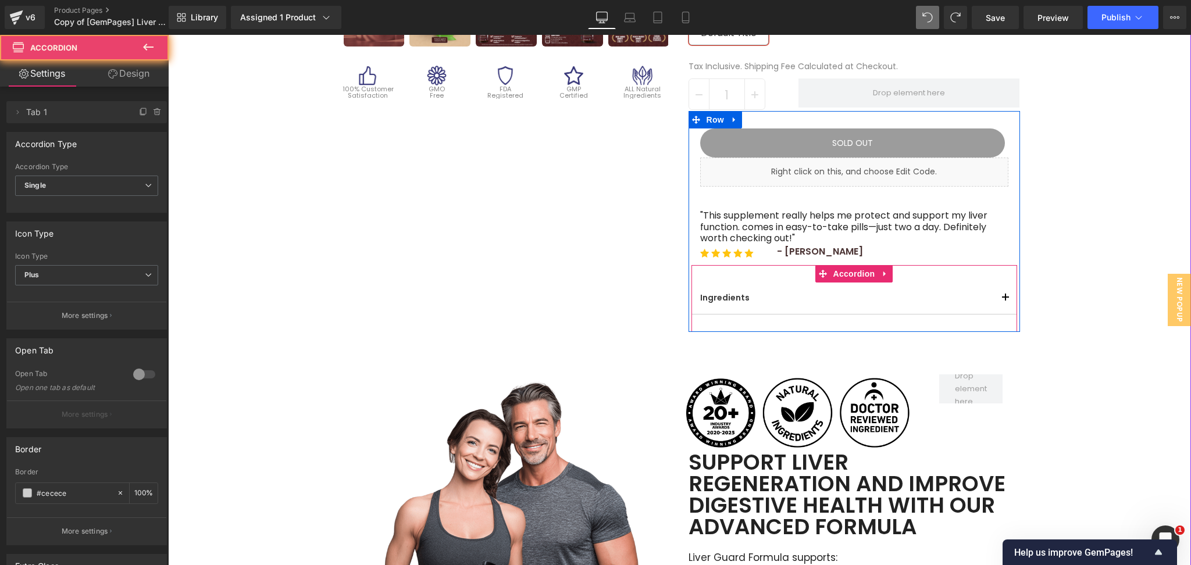
click at [772, 306] on div "Ingredients Text Block" at bounding box center [854, 299] width 326 height 32
click at [997, 294] on button "button" at bounding box center [1004, 298] width 23 height 31
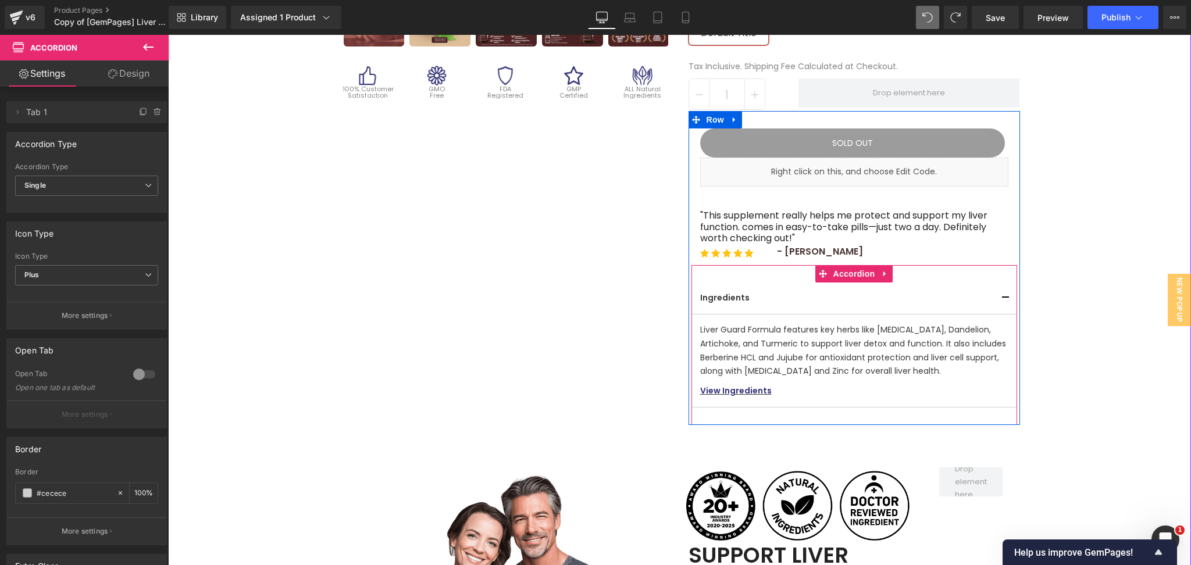
click at [997, 294] on button "button" at bounding box center [1004, 298] width 23 height 31
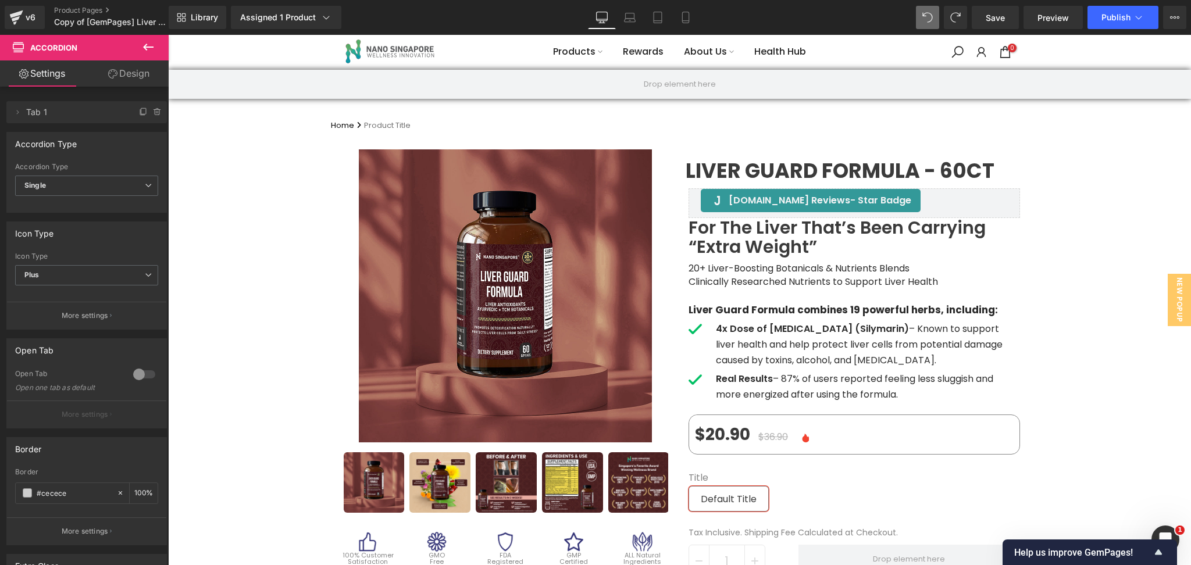
scroll to position [0, 0]
